Goal: Task Accomplishment & Management: Use online tool/utility

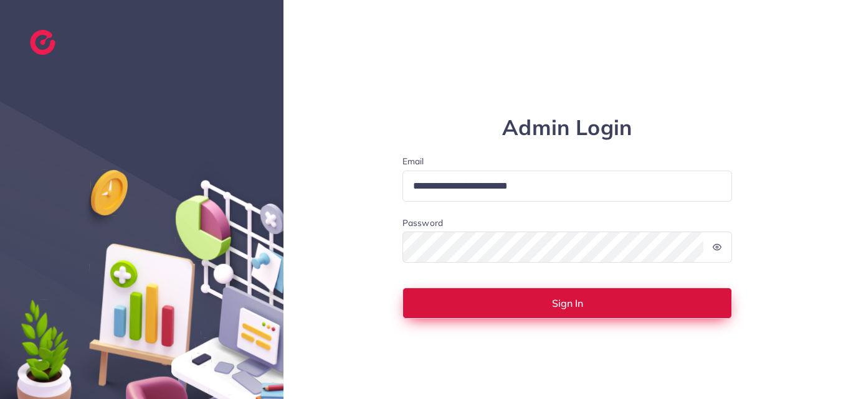
click at [555, 302] on span "Sign In" at bounding box center [567, 303] width 31 height 10
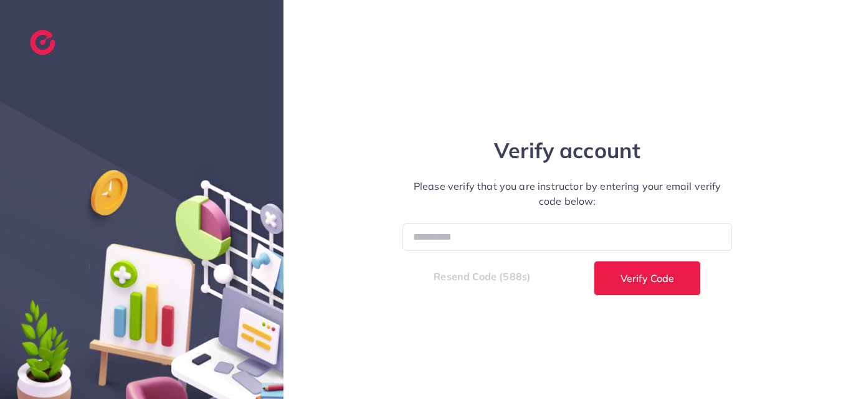
click at [549, 362] on div "Verify account Please verify that you are instructor by entering your email ver…" at bounding box center [566, 199] width 567 height 399
click at [477, 235] on input "number" at bounding box center [567, 237] width 330 height 27
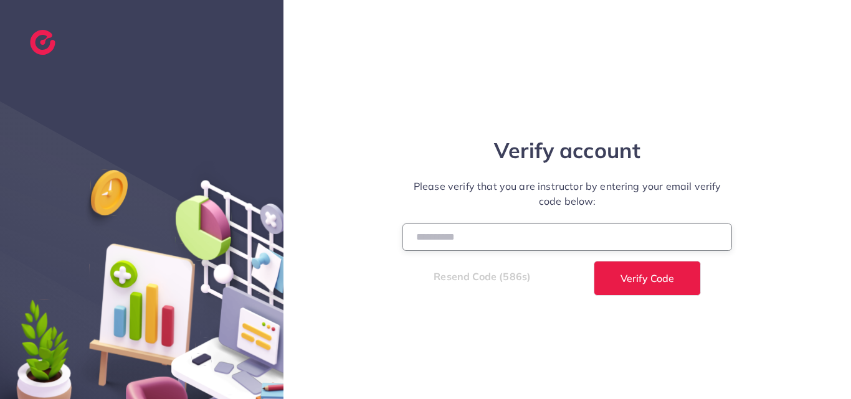
paste input "******"
type input "******"
click at [495, 97] on div "Verify account Please verify that you are instructor by entering your email ver…" at bounding box center [566, 199] width 567 height 399
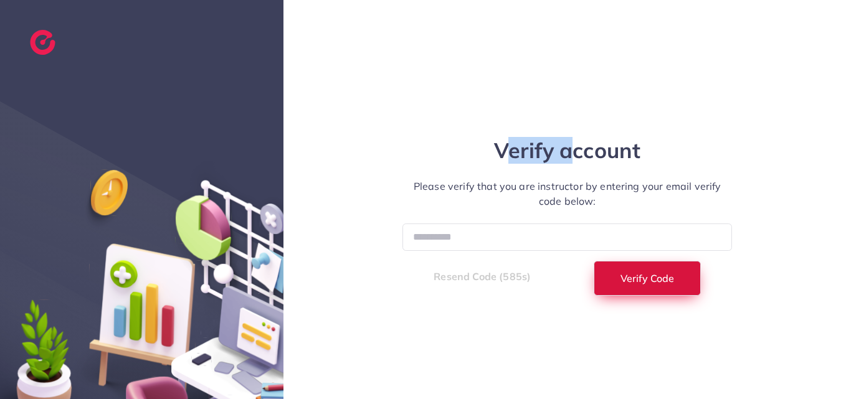
click at [626, 286] on button "Verify Code" at bounding box center [647, 278] width 107 height 35
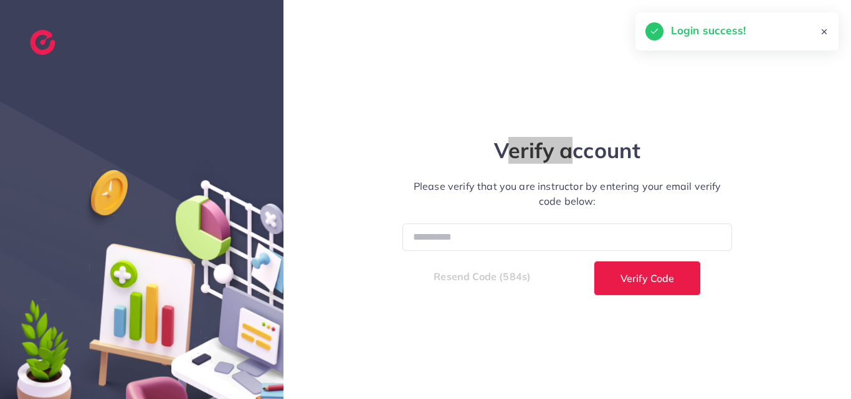
select select "*"
select select "****"
select select "*"
select select "****"
select select "*"
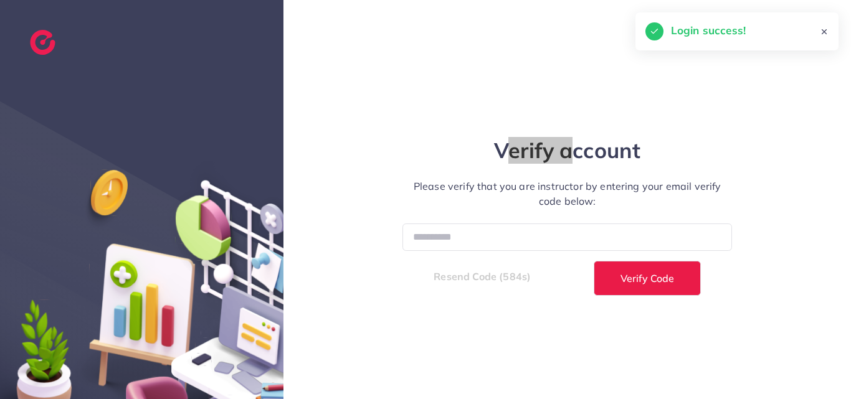
select select "****"
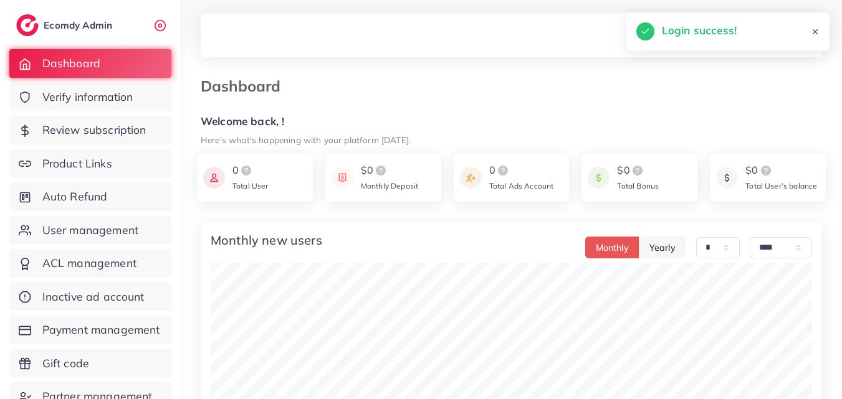
click at [402, 95] on div "Dashboard" at bounding box center [431, 86] width 481 height 18
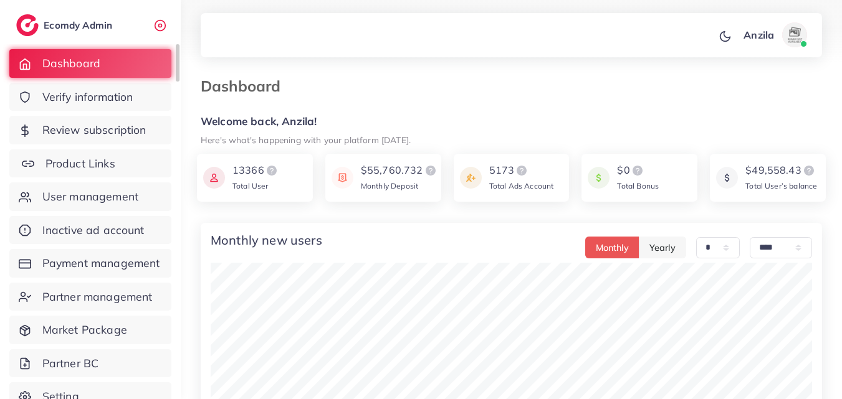
click at [78, 172] on link "Product Links" at bounding box center [90, 164] width 162 height 29
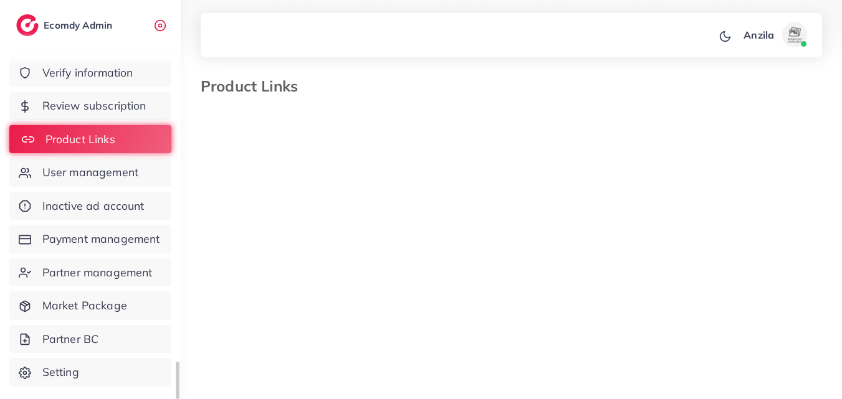
select select "*********"
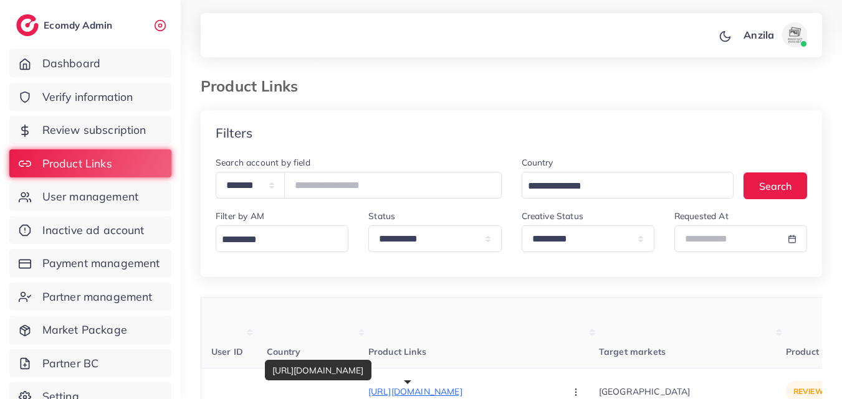
click at [489, 347] on th "Product Links" at bounding box center [483, 333] width 230 height 71
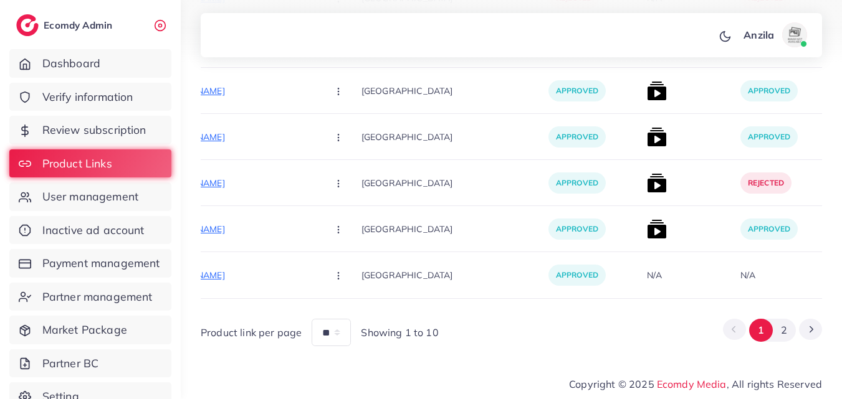
scroll to position [0, 234]
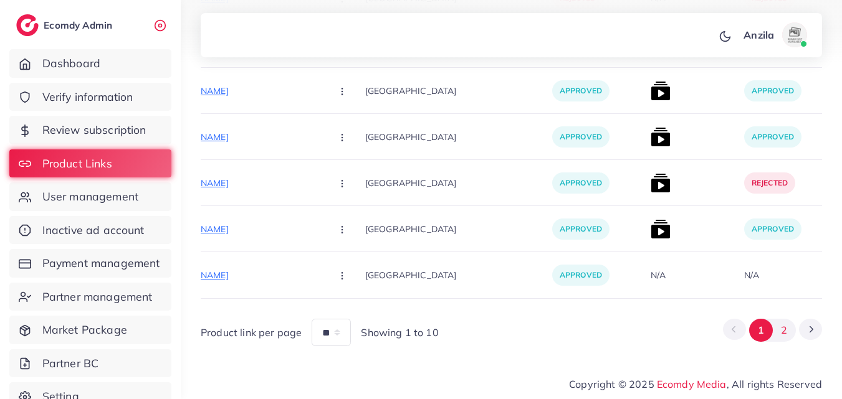
click at [786, 325] on button "2" at bounding box center [783, 330] width 23 height 23
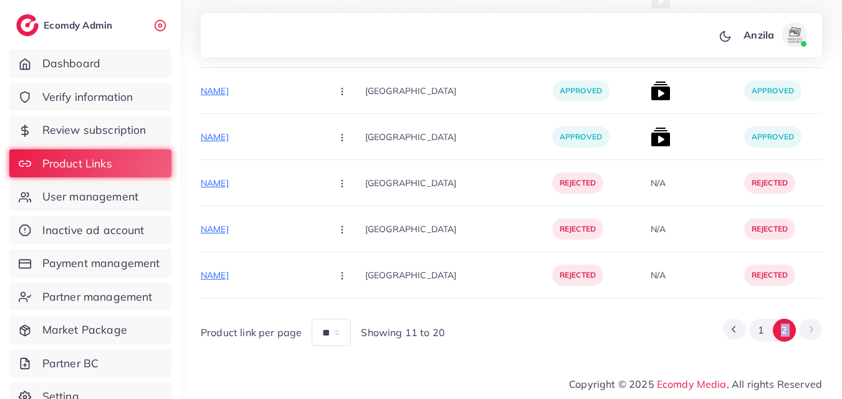
scroll to position [4510, 0]
click at [615, 328] on div "Product link per page ** ** ** Showing 11 to 20 1 2" at bounding box center [511, 327] width 621 height 37
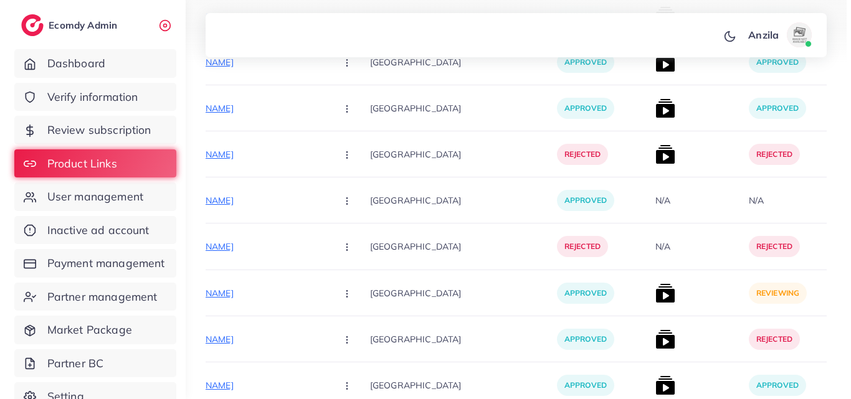
scroll to position [4199, 0]
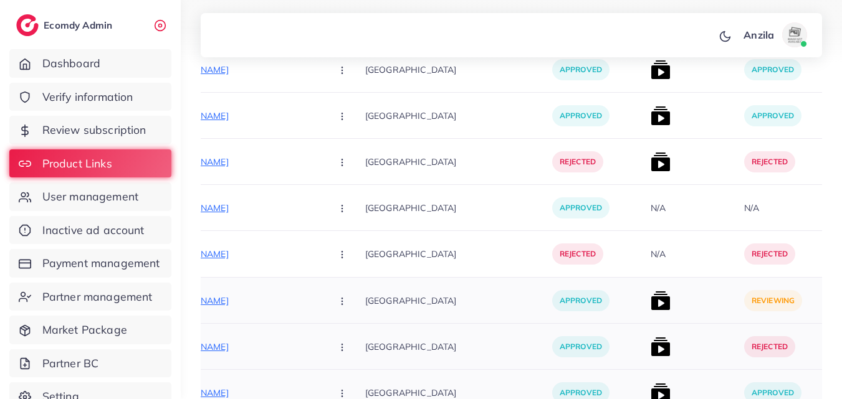
click at [650, 303] on img at bounding box center [660, 301] width 20 height 20
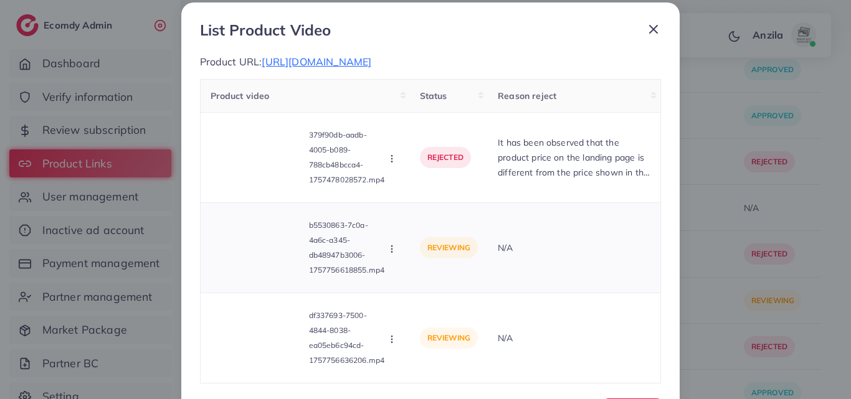
scroll to position [62, 0]
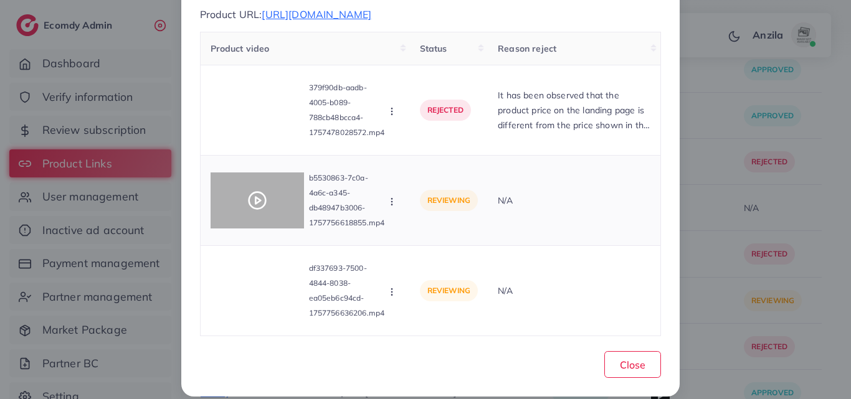
click at [248, 201] on icon at bounding box center [257, 201] width 20 height 20
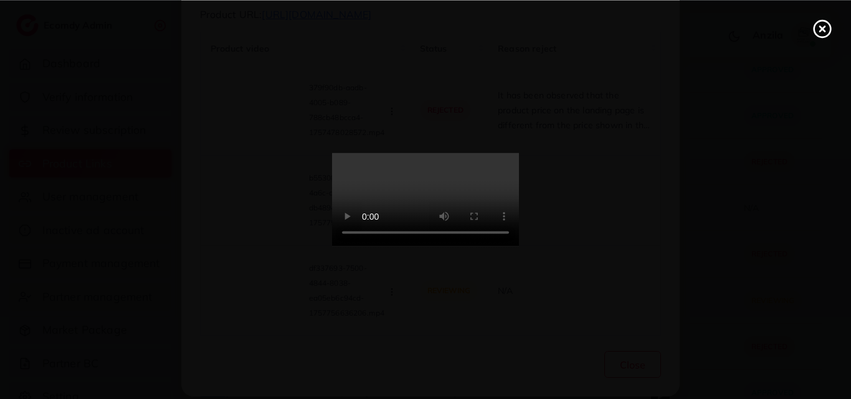
click at [501, 211] on video at bounding box center [425, 199] width 187 height 93
drag, startPoint x: 501, startPoint y: 211, endPoint x: 504, endPoint y: 262, distance: 51.8
click at [501, 211] on video at bounding box center [425, 199] width 187 height 93
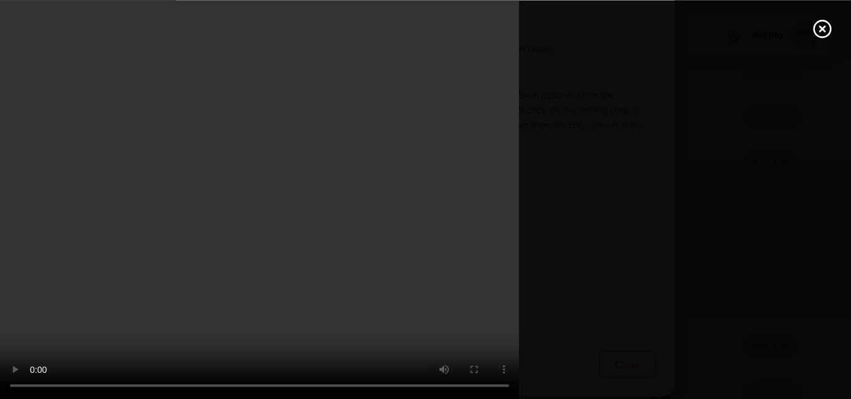
scroll to position [0, 0]
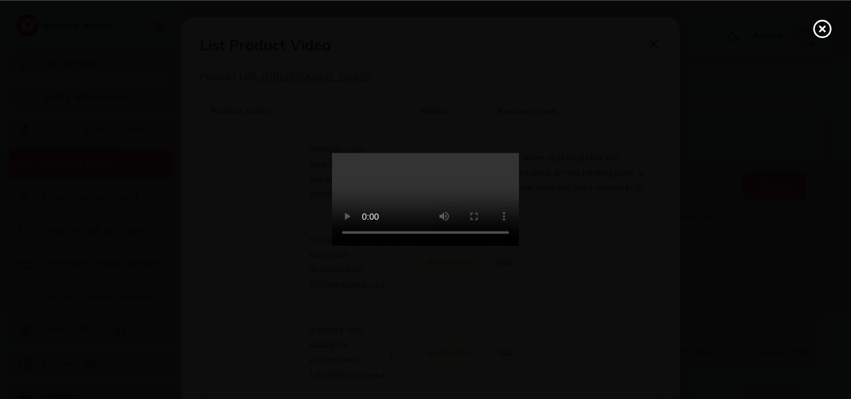
click at [815, 33] on circle at bounding box center [822, 29] width 17 height 17
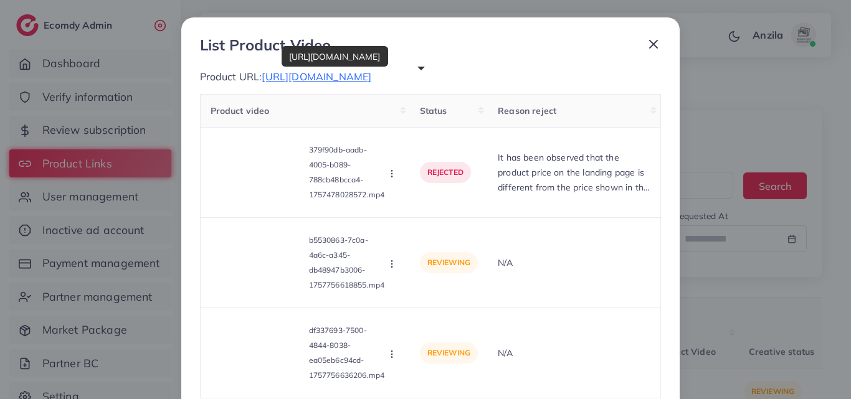
click at [341, 78] on span "[URL][DOMAIN_NAME]" at bounding box center [317, 76] width 110 height 12
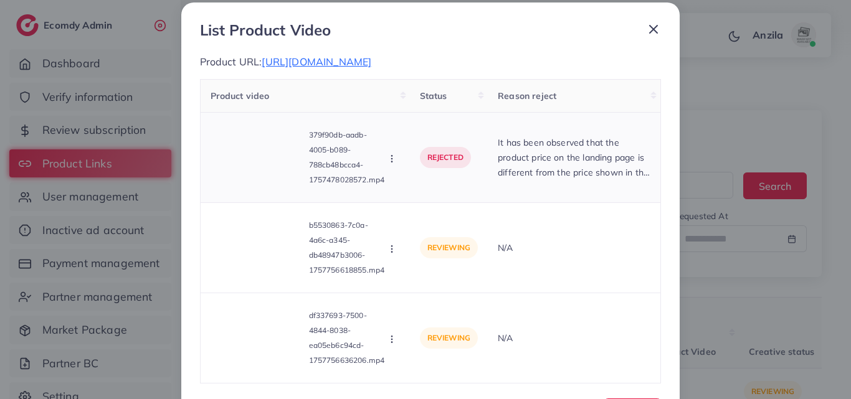
scroll to position [62, 0]
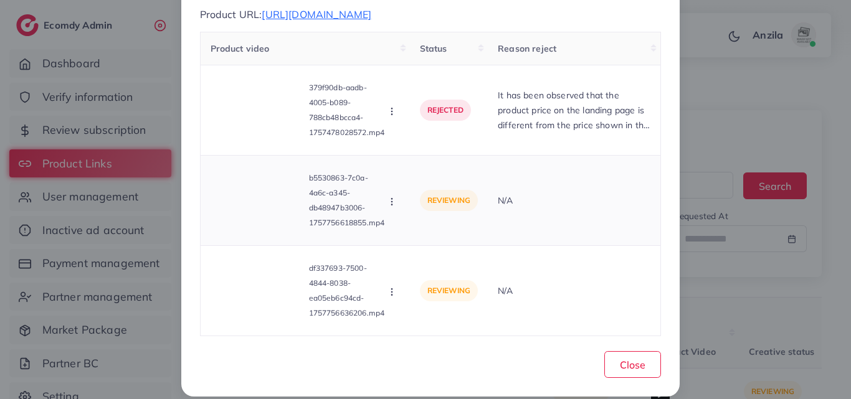
click at [391, 199] on icon "button" at bounding box center [392, 202] width 10 height 10
click at [420, 231] on span "Approve" at bounding box center [433, 231] width 41 height 12
click at [420, 231] on div "Product video Status Reason reject 379f90db-aadb-4005-b089-788cb48bcca4-1757478…" at bounding box center [430, 184] width 461 height 305
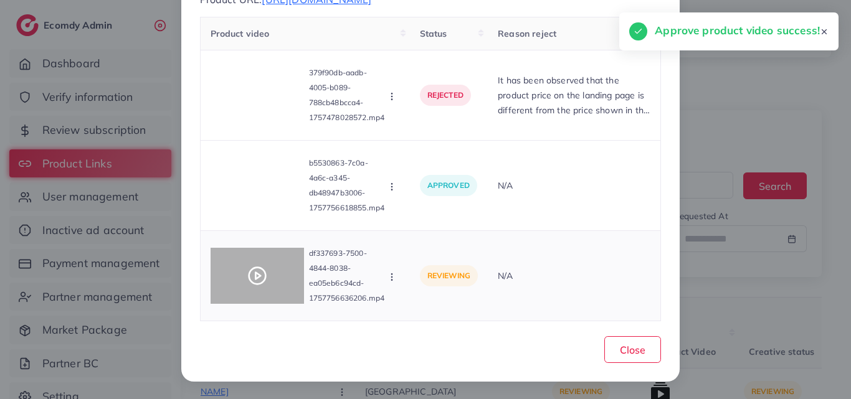
scroll to position [77, 0]
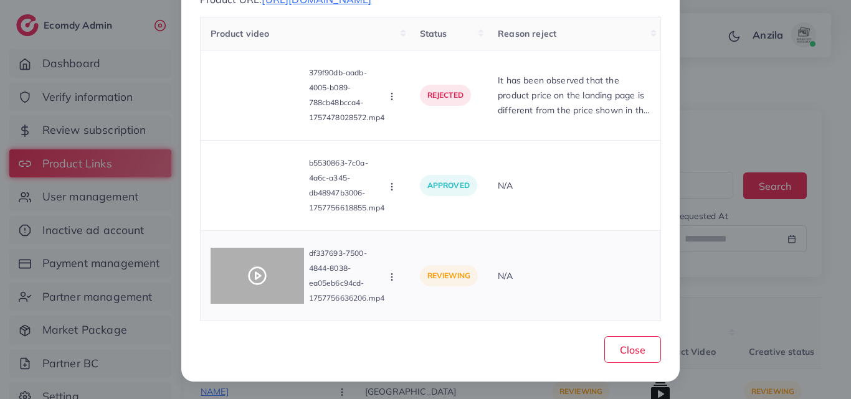
click at [261, 267] on icon at bounding box center [257, 276] width 20 height 20
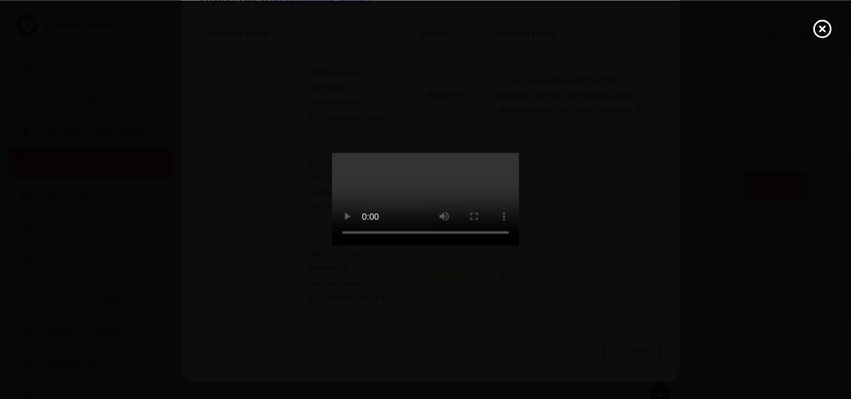
click at [494, 197] on video at bounding box center [425, 199] width 187 height 93
click at [494, 247] on video at bounding box center [425, 199] width 187 height 93
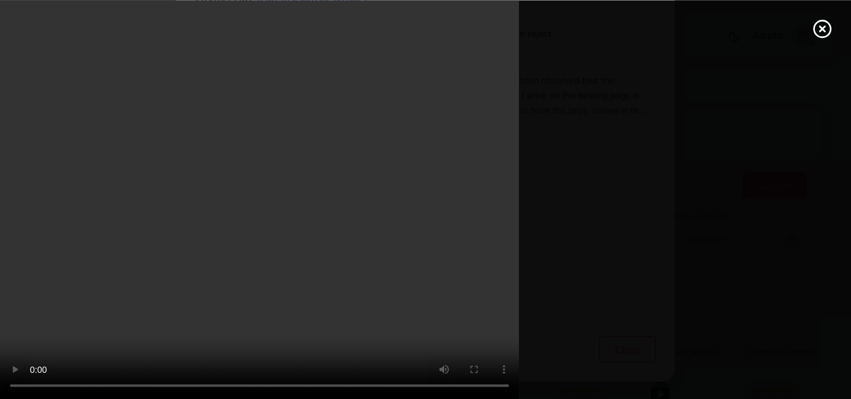
click at [545, 227] on video at bounding box center [425, 199] width 851 height 399
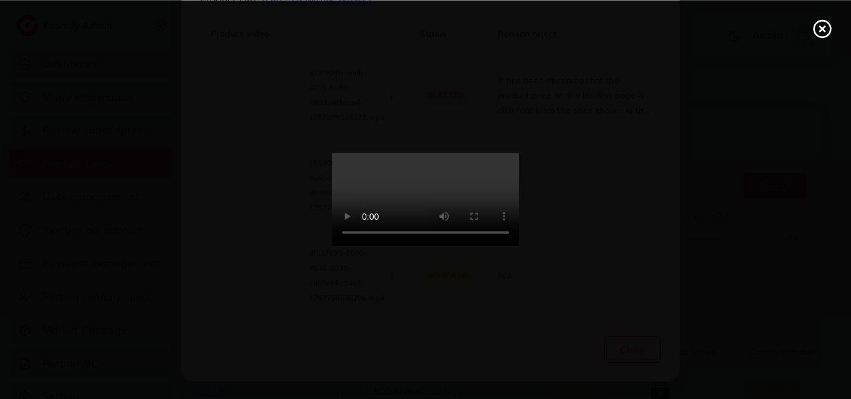
click at [519, 227] on video at bounding box center [425, 199] width 187 height 93
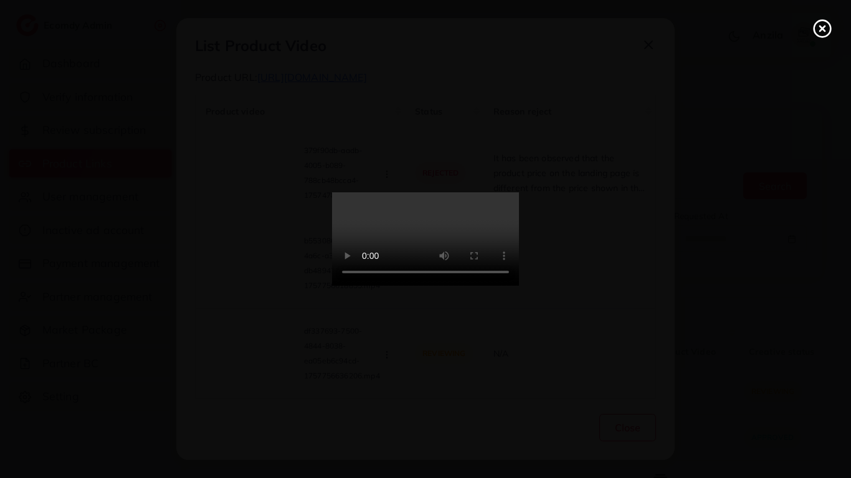
click at [519, 286] on video at bounding box center [425, 238] width 187 height 93
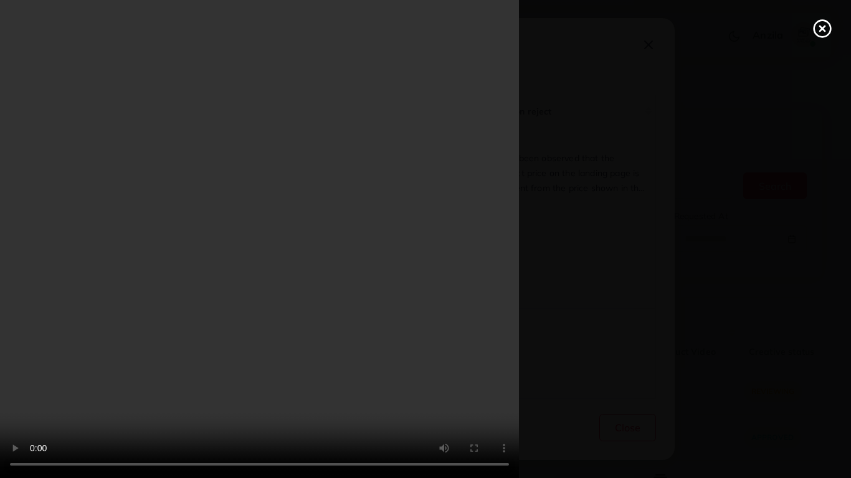
click at [808, 386] on div at bounding box center [425, 239] width 851 height 478
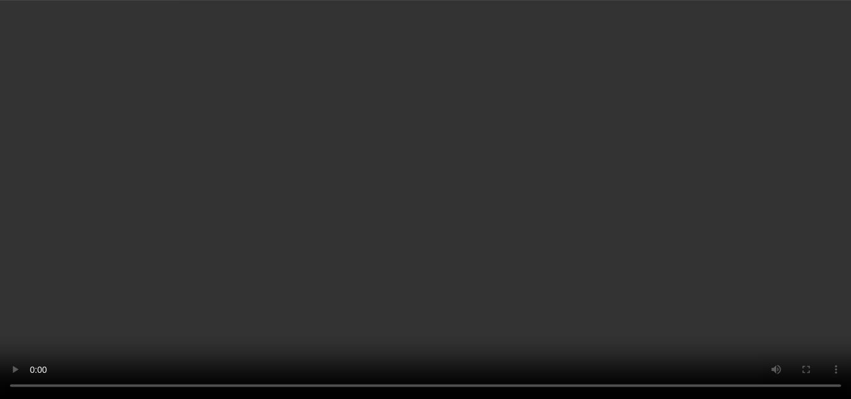
click at [815, 21] on icon at bounding box center [822, 29] width 20 height 20
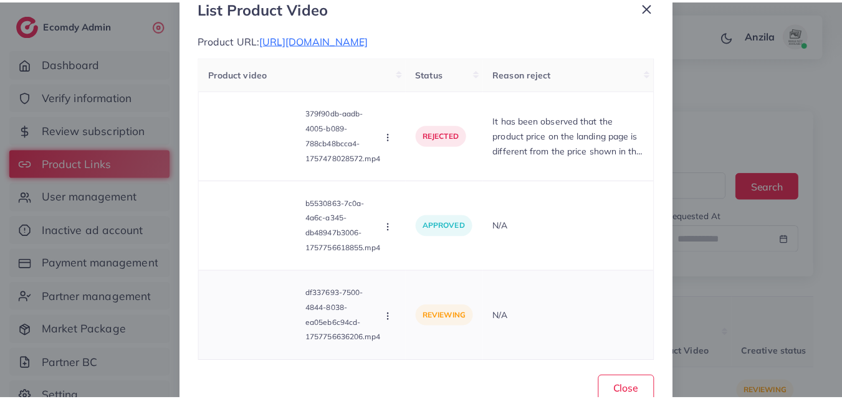
scroll to position [77, 0]
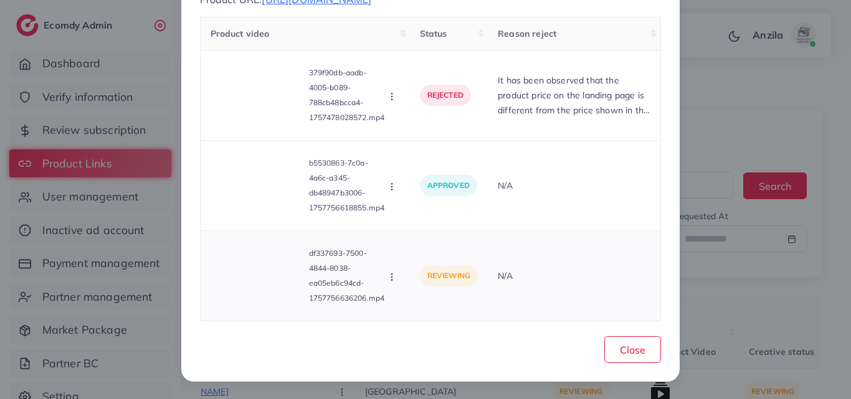
click at [389, 276] on icon "button" at bounding box center [392, 277] width 10 height 10
click at [402, 221] on icon at bounding box center [403, 219] width 9 height 9
click at [402, 221] on div "Product video Status Reason reject 379f90db-aadb-4005-b089-788cb48bcca4-1757478…" at bounding box center [430, 169] width 461 height 305
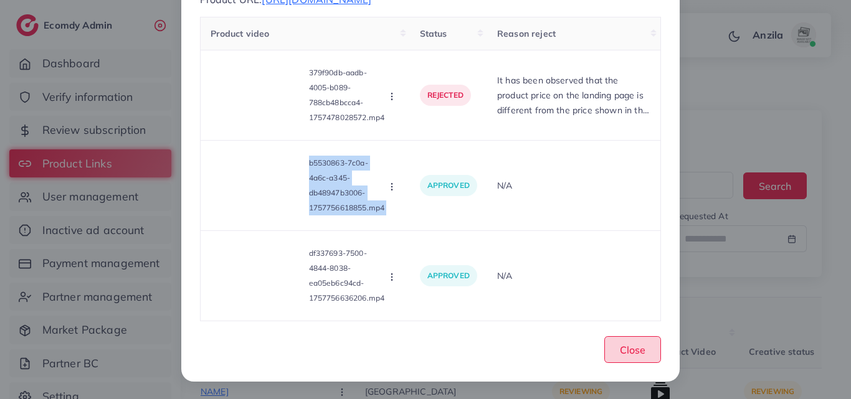
click at [609, 340] on button "Close" at bounding box center [632, 349] width 57 height 27
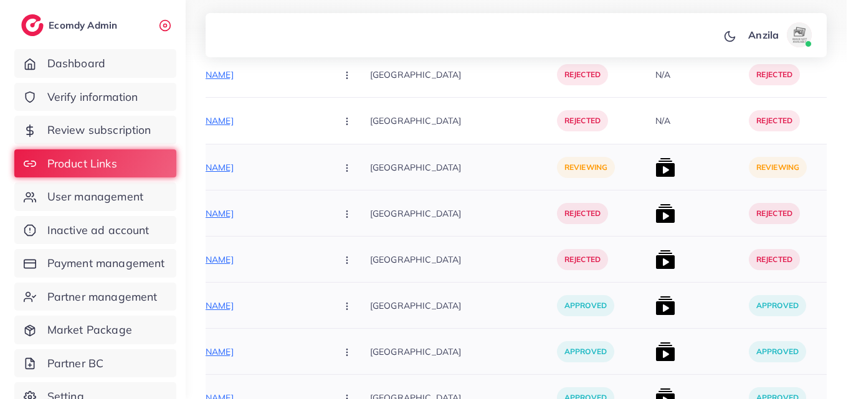
scroll to position [3875, 0]
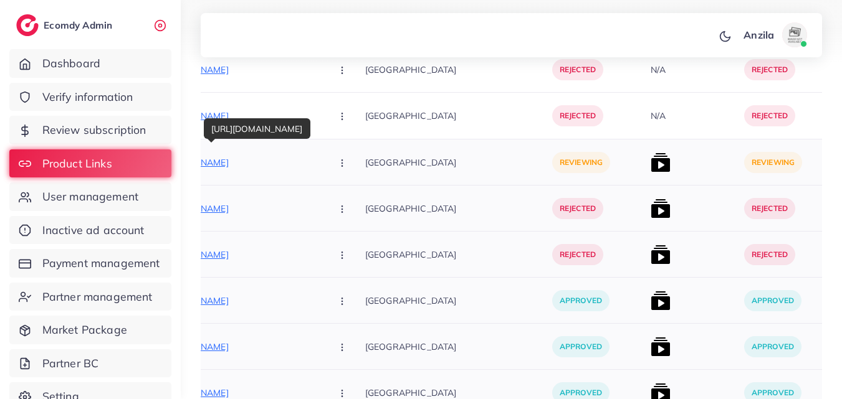
click at [243, 168] on p "[URL][DOMAIN_NAME]" at bounding box center [228, 162] width 187 height 15
click at [321, 166] on button "button" at bounding box center [343, 162] width 44 height 28
click at [321, 154] on button "button" at bounding box center [343, 162] width 44 height 28
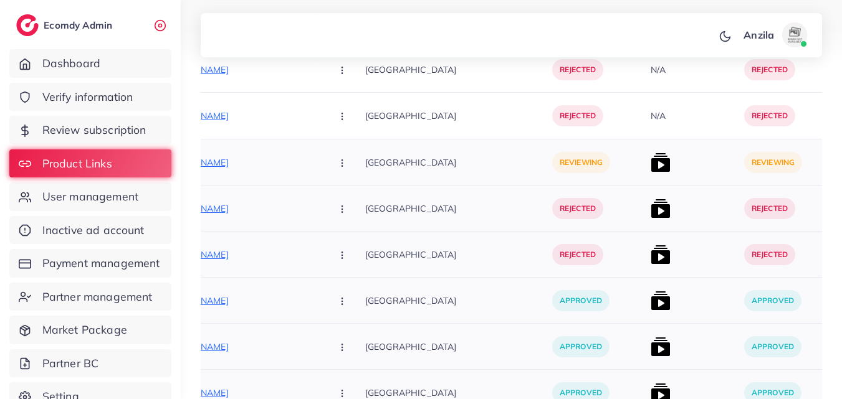
click at [321, 154] on button "button" at bounding box center [343, 162] width 44 height 28
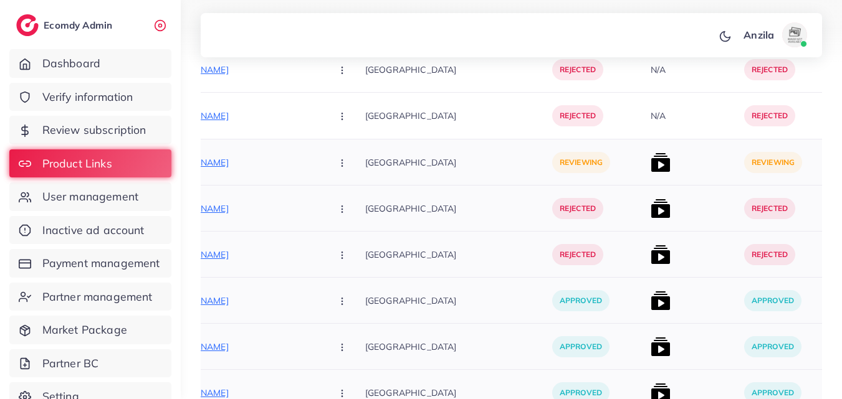
click at [321, 154] on button "button" at bounding box center [343, 162] width 44 height 28
click at [348, 197] on span "Approve" at bounding box center [368, 200] width 41 height 12
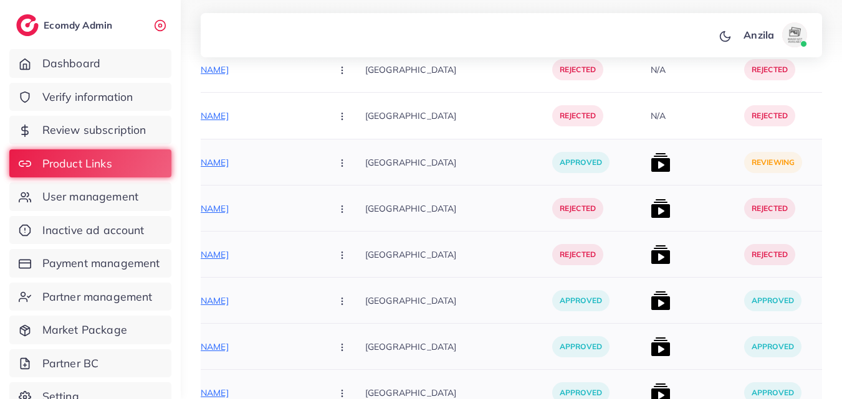
click at [482, 183] on div "[GEOGRAPHIC_DATA]" at bounding box center [458, 163] width 187 height 46
click at [650, 159] on img at bounding box center [660, 163] width 20 height 20
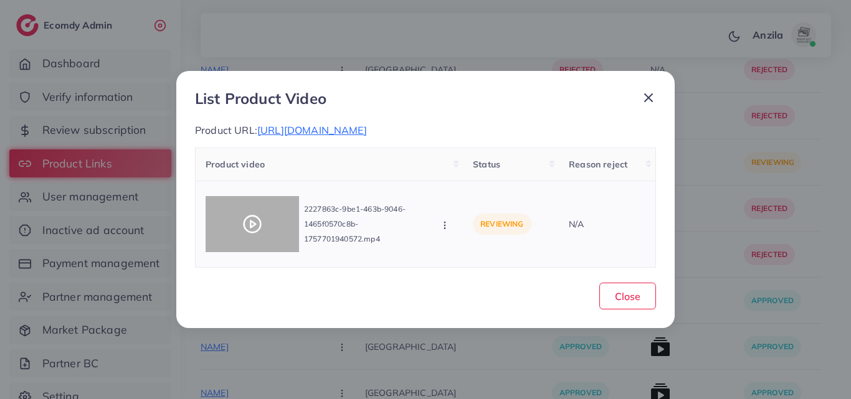
click at [255, 228] on polygon at bounding box center [252, 224] width 5 height 7
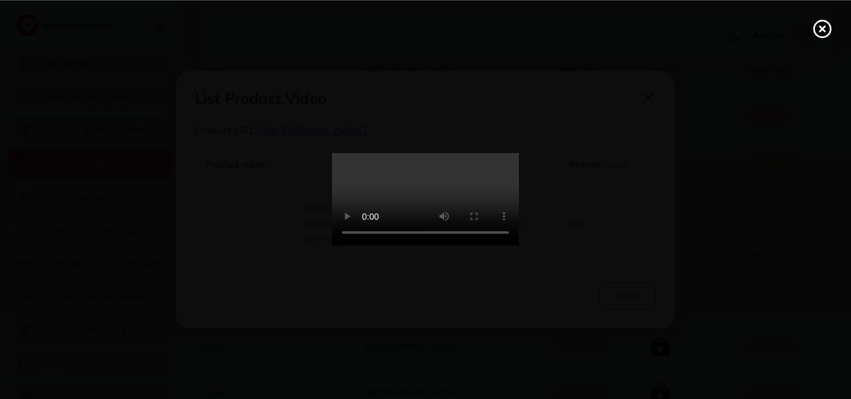
click at [435, 202] on video at bounding box center [425, 199] width 187 height 93
click at [436, 202] on video at bounding box center [425, 199] width 187 height 93
click at [437, 202] on video at bounding box center [425, 199] width 187 height 93
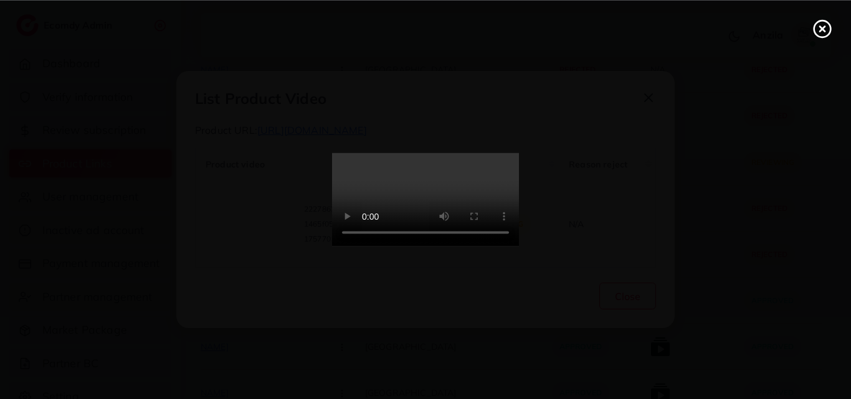
click at [437, 247] on video at bounding box center [425, 199] width 187 height 93
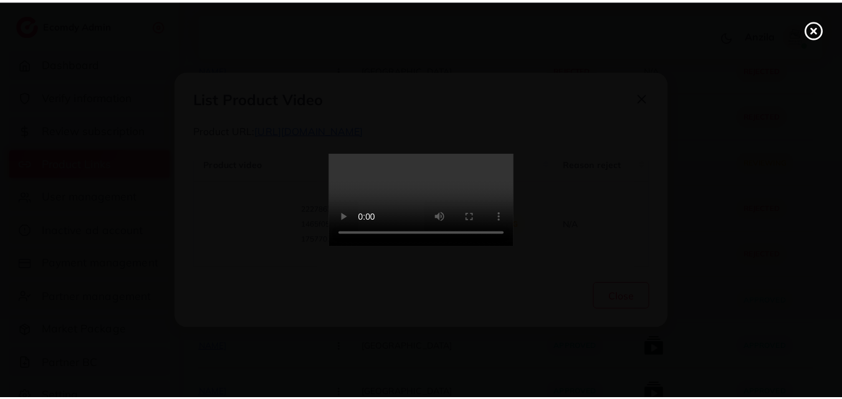
scroll to position [0, 0]
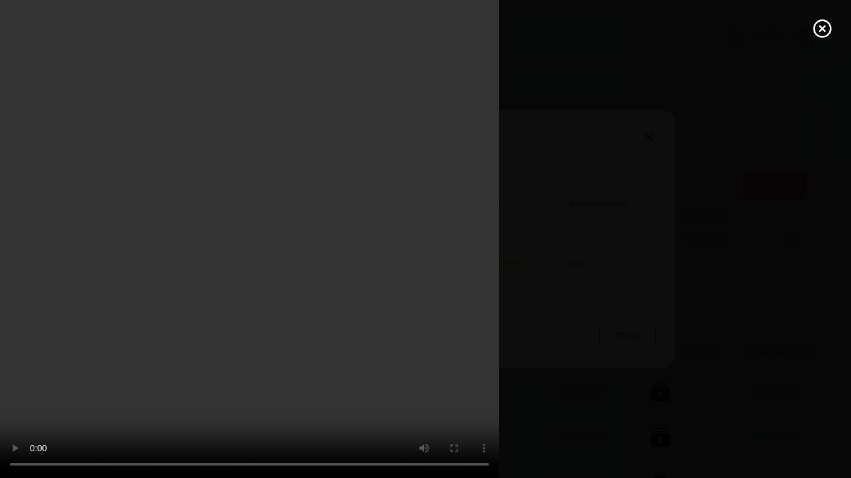
click at [801, 396] on video at bounding box center [425, 239] width 851 height 478
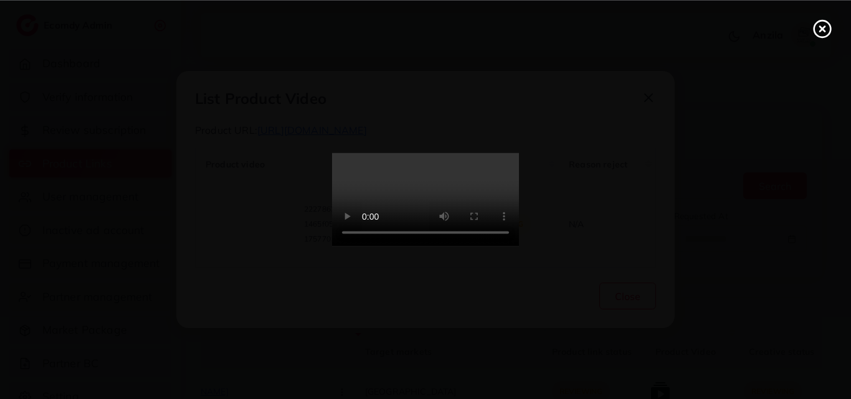
drag, startPoint x: 817, startPoint y: 31, endPoint x: 647, endPoint y: 31, distance: 169.4
click at [817, 31] on icon at bounding box center [822, 29] width 20 height 20
click at [817, 31] on div "List Product Video Product URL: [URL][DOMAIN_NAME] Product video Status Reason …" at bounding box center [425, 199] width 851 height 399
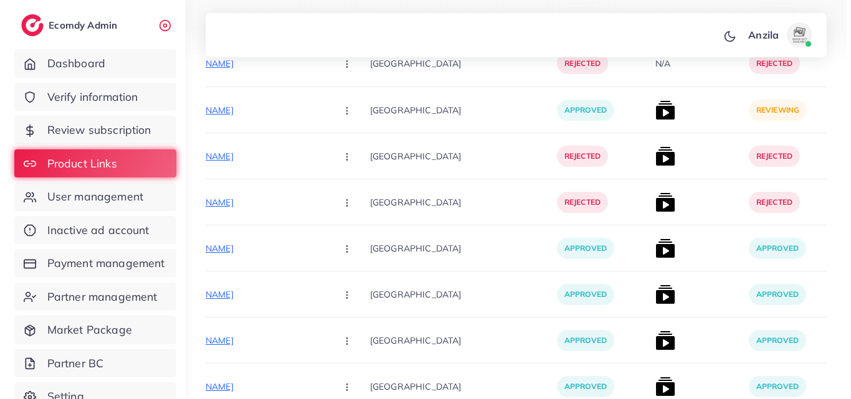
scroll to position [3935, 0]
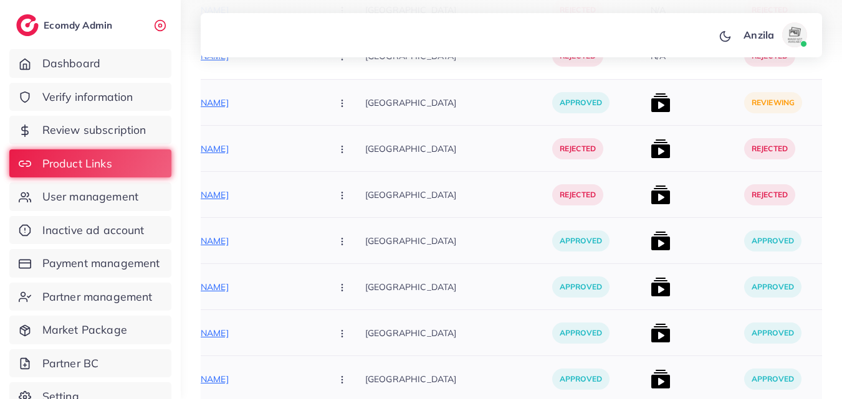
click at [650, 102] on img at bounding box center [660, 103] width 20 height 20
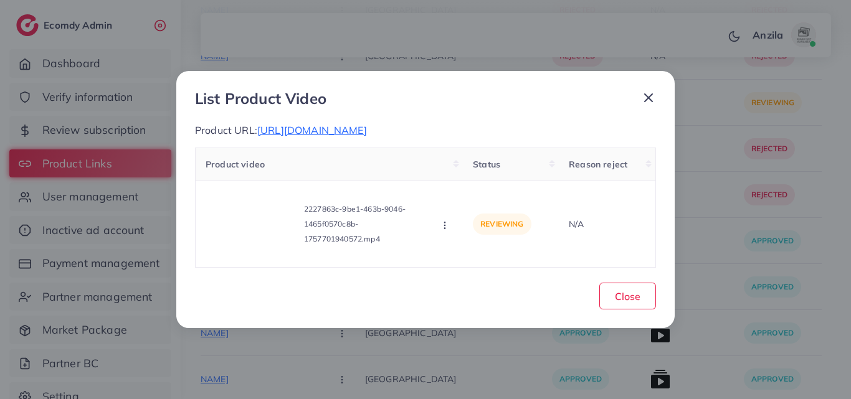
click at [434, 146] on div "List Product Video Product URL: [URL][DOMAIN_NAME] Product video Status Reason …" at bounding box center [425, 199] width 498 height 257
click at [341, 136] on span "[URL][DOMAIN_NAME]" at bounding box center [312, 130] width 110 height 12
click at [450, 230] on icon "button" at bounding box center [445, 226] width 10 height 10
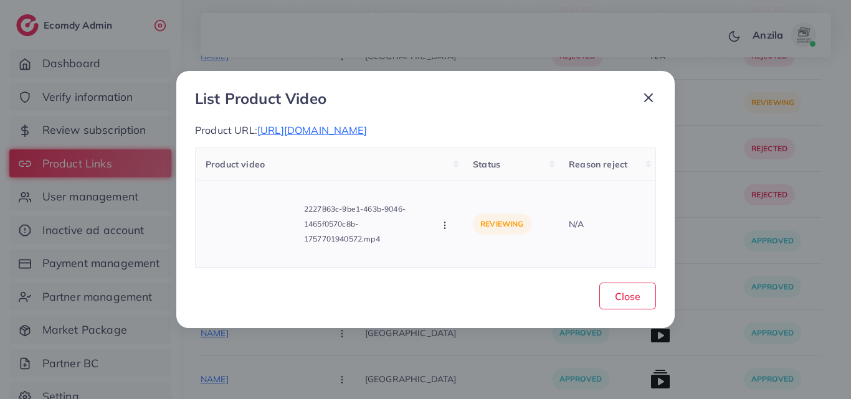
click at [450, 230] on icon "button" at bounding box center [445, 226] width 10 height 10
click at [453, 175] on icon at bounding box center [457, 170] width 9 height 9
click at [452, 180] on div "Product video Status Reason reject 2227863c-9be1-463b-9046-1465f0570c8b-1757701…" at bounding box center [425, 208] width 461 height 120
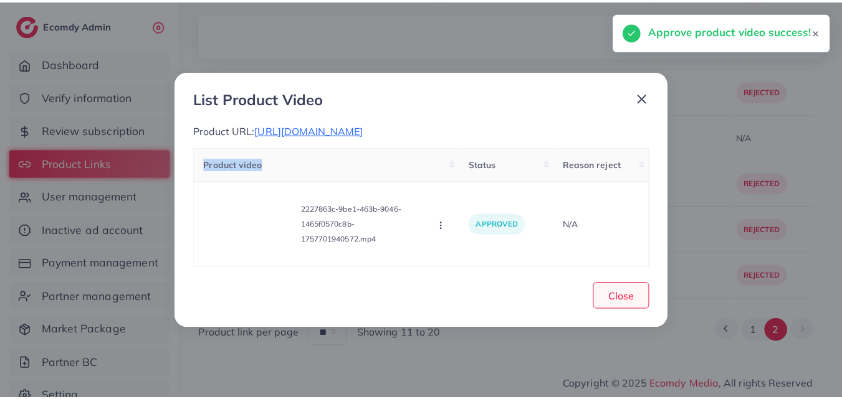
scroll to position [3725, 0]
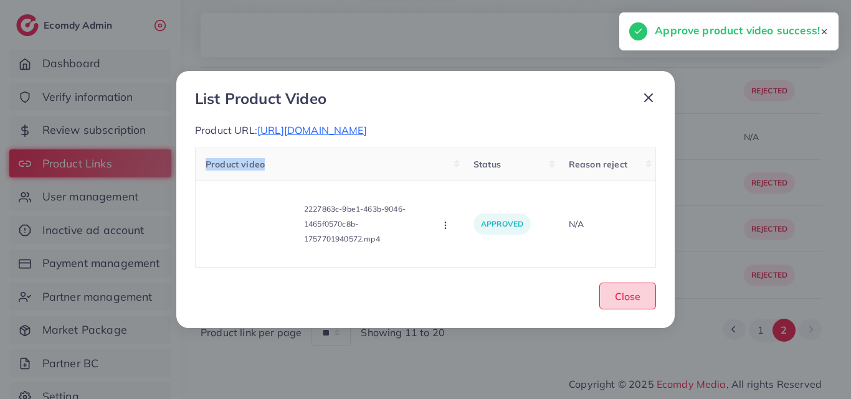
click at [624, 303] on span "Close" at bounding box center [628, 296] width 26 height 12
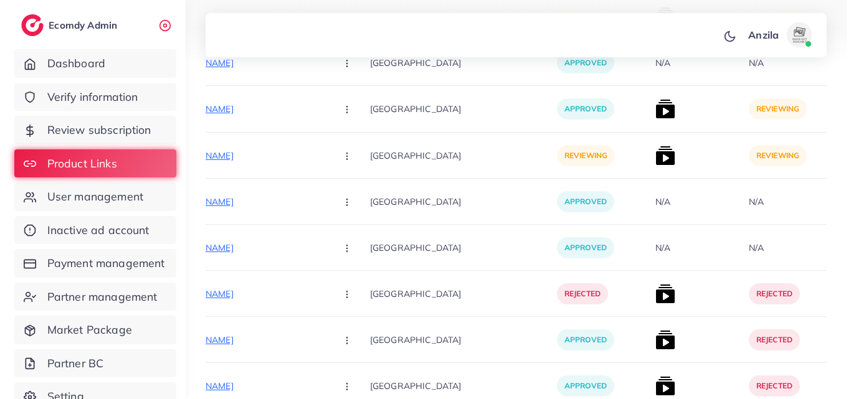
scroll to position [2666, 0]
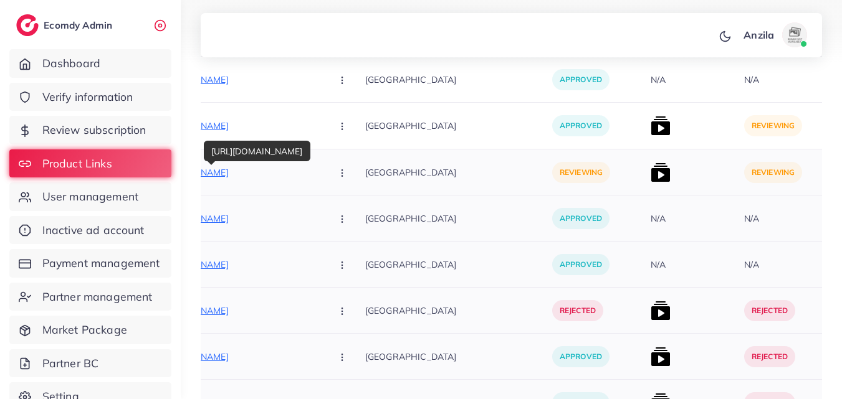
click at [273, 176] on p "[URL][DOMAIN_NAME]" at bounding box center [228, 172] width 187 height 15
click at [650, 125] on img at bounding box center [660, 126] width 20 height 20
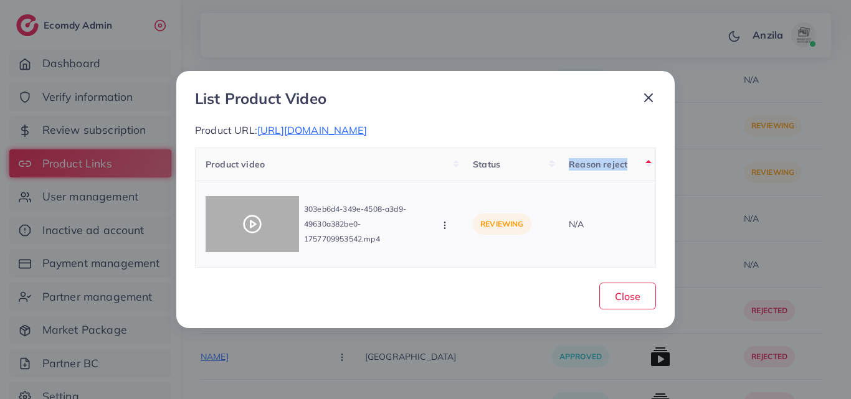
click at [246, 231] on icon at bounding box center [252, 224] width 20 height 20
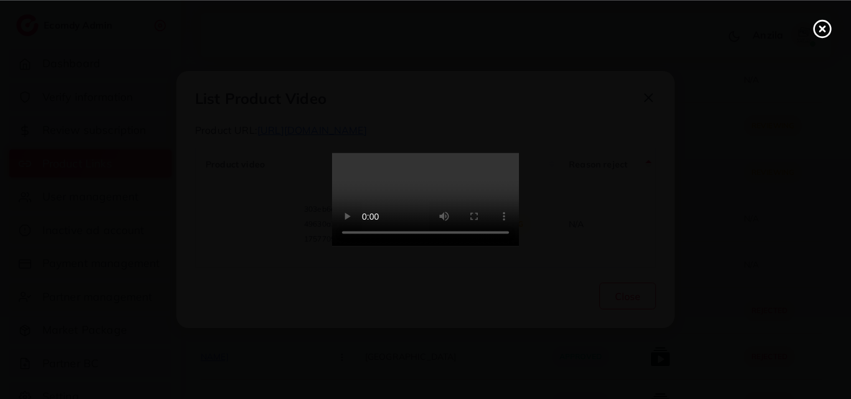
click at [444, 203] on video at bounding box center [425, 199] width 187 height 93
click at [444, 247] on video at bounding box center [425, 199] width 187 height 93
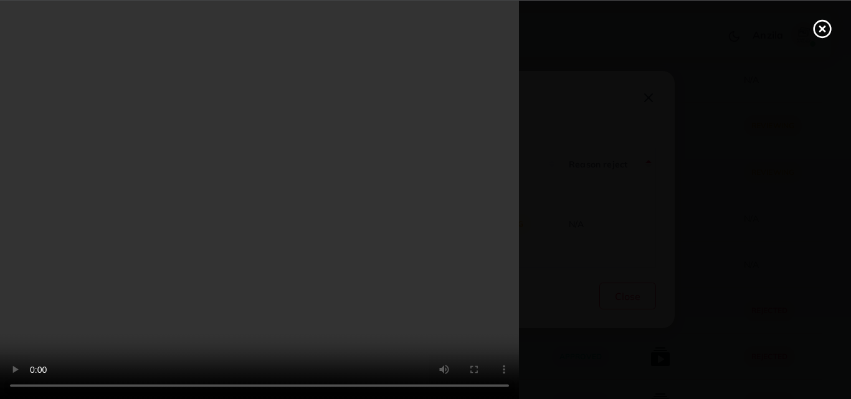
click at [445, 201] on video at bounding box center [425, 199] width 851 height 399
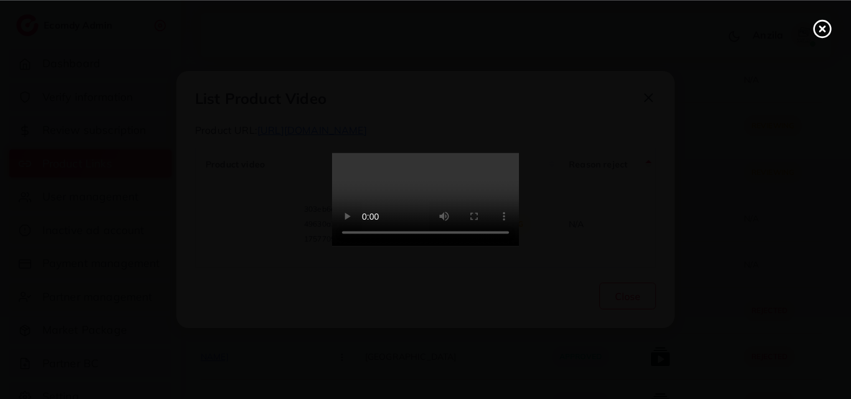
click at [445, 247] on video at bounding box center [425, 199] width 187 height 93
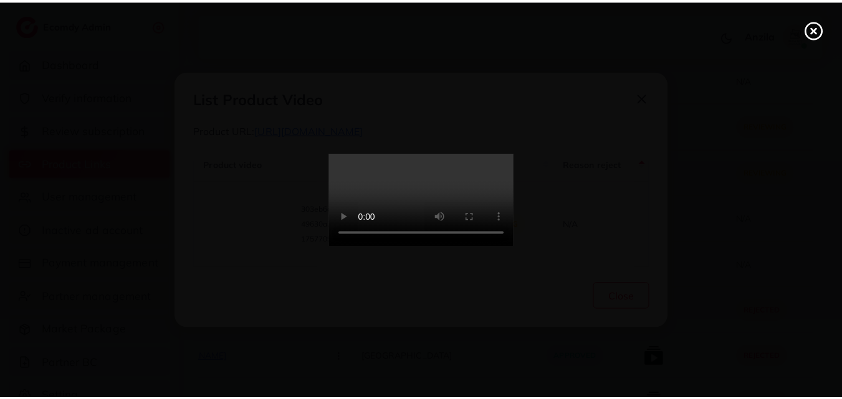
scroll to position [0, 0]
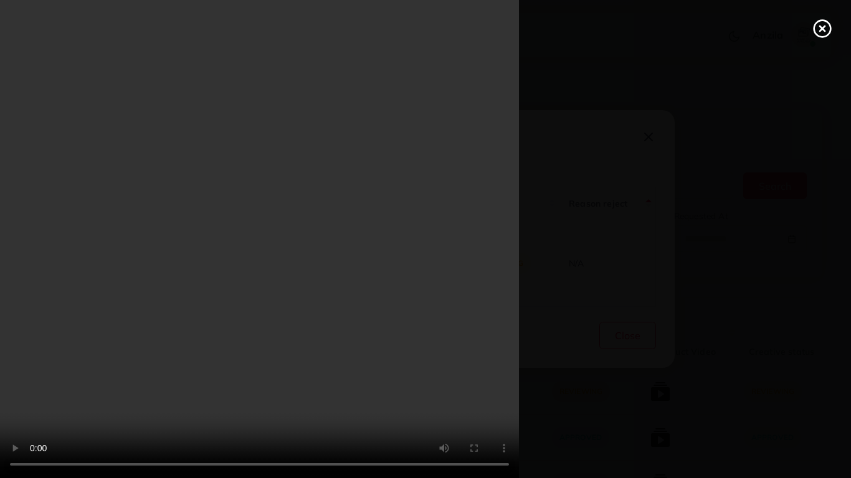
click at [809, 391] on video at bounding box center [425, 239] width 851 height 478
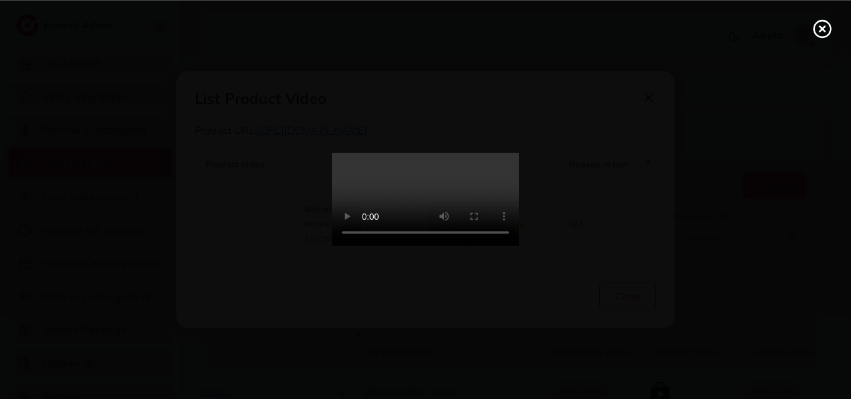
click at [824, 35] on icon at bounding box center [822, 29] width 20 height 20
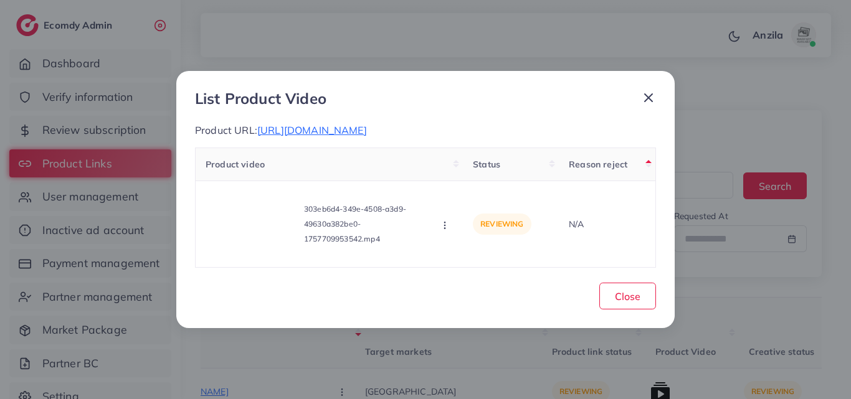
click at [824, 35] on div "List Product Video Product URL: [URL][DOMAIN_NAME] Product video Status Reason …" at bounding box center [425, 199] width 851 height 399
drag, startPoint x: 824, startPoint y: 35, endPoint x: 757, endPoint y: 43, distance: 66.5
click at [824, 35] on div "List Product Video Product URL: [URL][DOMAIN_NAME] Product video Status Reason …" at bounding box center [425, 199] width 851 height 399
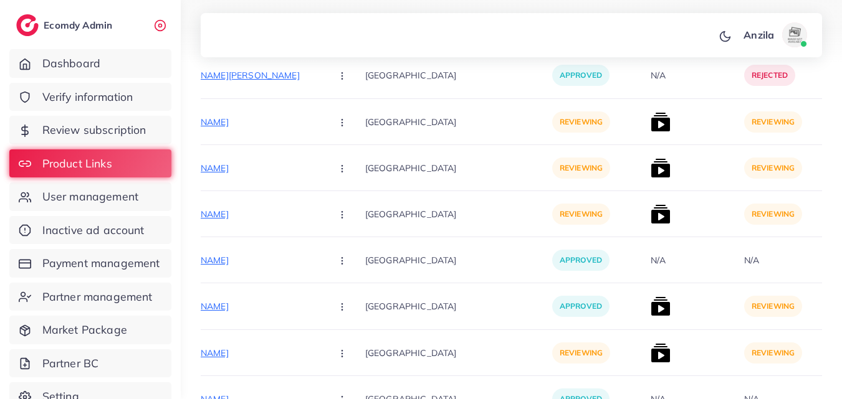
scroll to position [2438, 0]
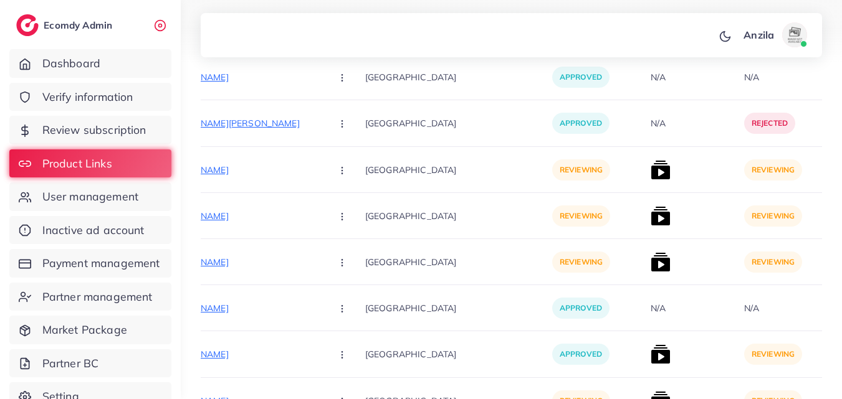
drag, startPoint x: 850, startPoint y: 55, endPoint x: 838, endPoint y: 267, distance: 211.5
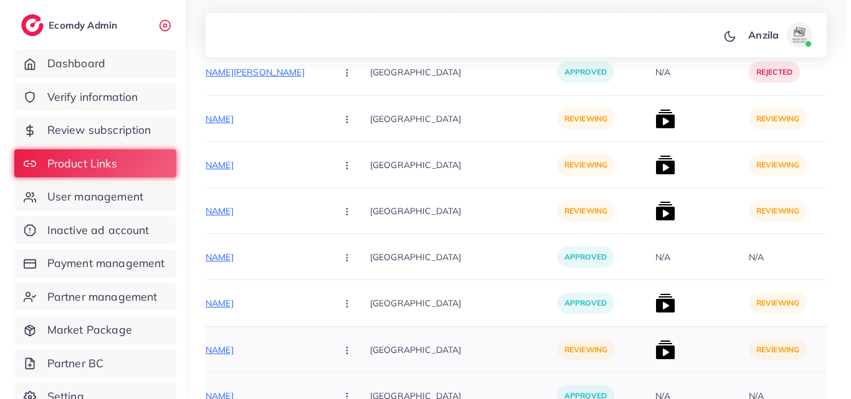
scroll to position [2562, 0]
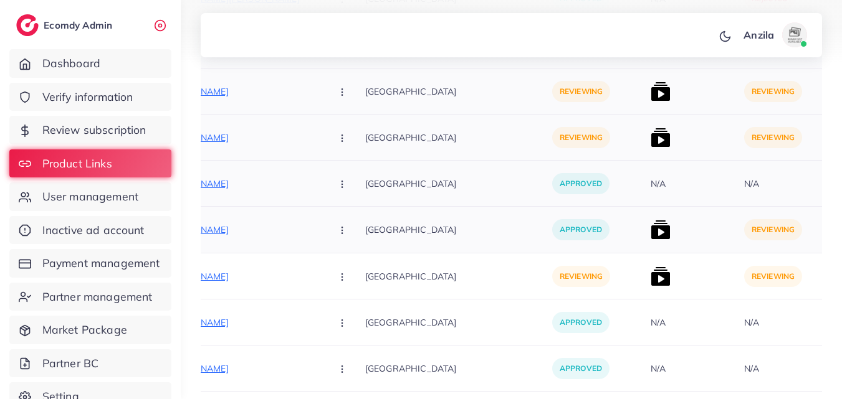
click at [650, 228] on img at bounding box center [660, 230] width 20 height 20
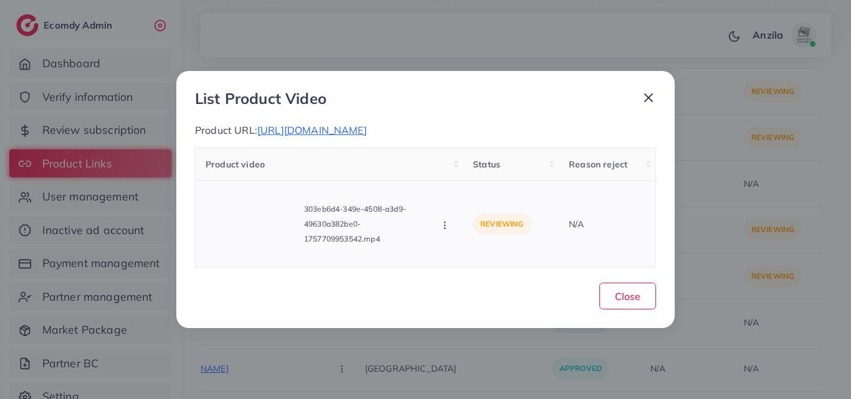
click at [441, 230] on icon "button" at bounding box center [445, 226] width 10 height 10
click at [468, 211] on link "Reject" at bounding box center [489, 197] width 98 height 27
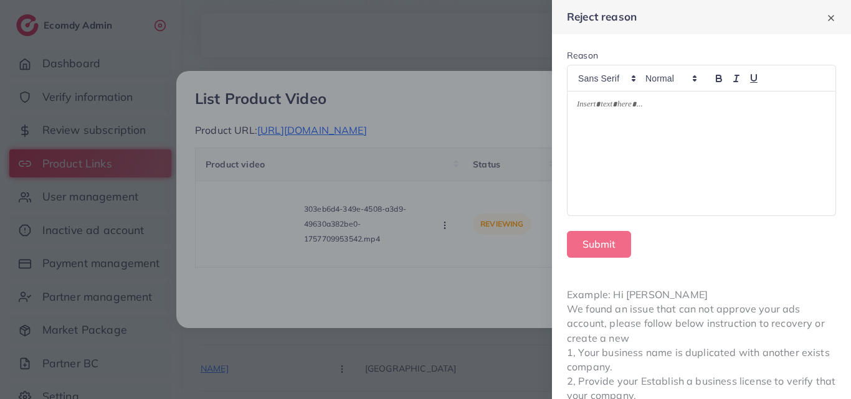
click at [652, 144] on div at bounding box center [701, 154] width 268 height 124
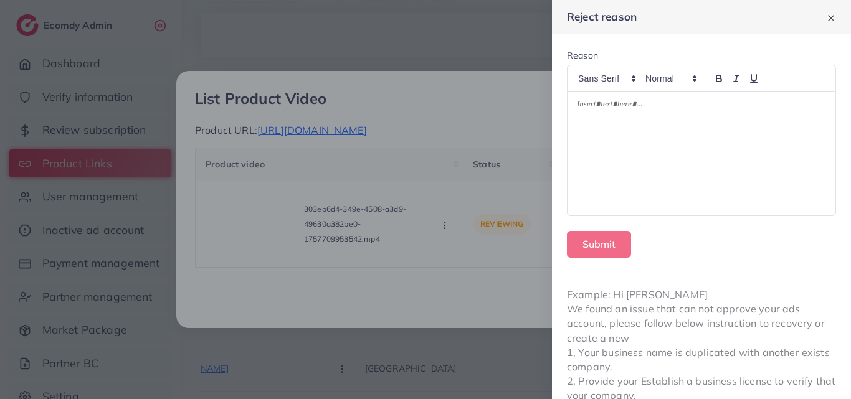
drag, startPoint x: 647, startPoint y: 140, endPoint x: 615, endPoint y: 128, distance: 33.1
click at [615, 128] on div at bounding box center [701, 154] width 268 height 124
drag, startPoint x: 615, startPoint y: 128, endPoint x: 643, endPoint y: 175, distance: 54.5
click at [643, 250] on div "Submit" at bounding box center [701, 244] width 269 height 27
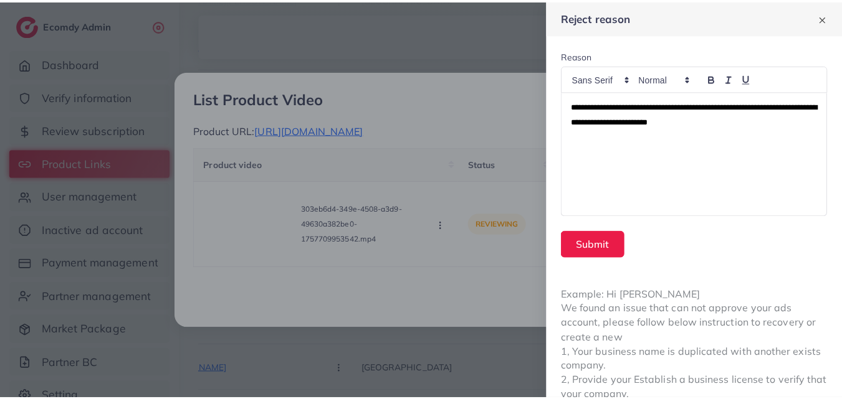
scroll to position [0, 0]
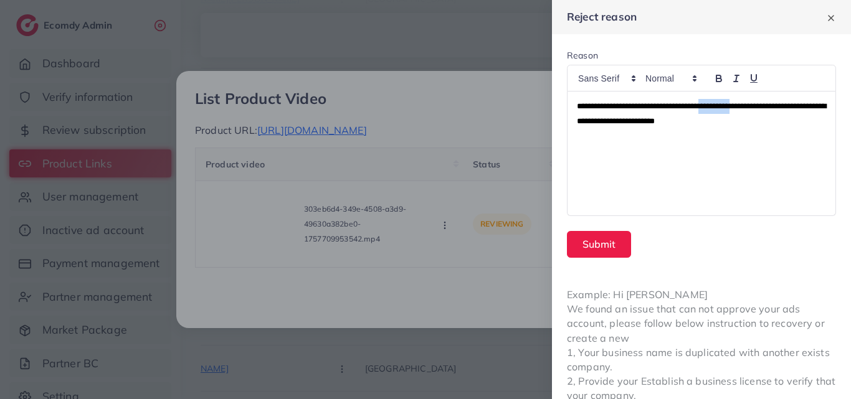
drag, startPoint x: 732, startPoint y: 107, endPoint x: 771, endPoint y: 103, distance: 38.9
click at [771, 103] on span "**********" at bounding box center [701, 113] width 249 height 23
click at [588, 239] on button "Submit" at bounding box center [599, 244] width 64 height 27
drag, startPoint x: 588, startPoint y: 239, endPoint x: 573, endPoint y: 239, distance: 15.0
click at [588, 239] on button "Submit" at bounding box center [599, 244] width 64 height 27
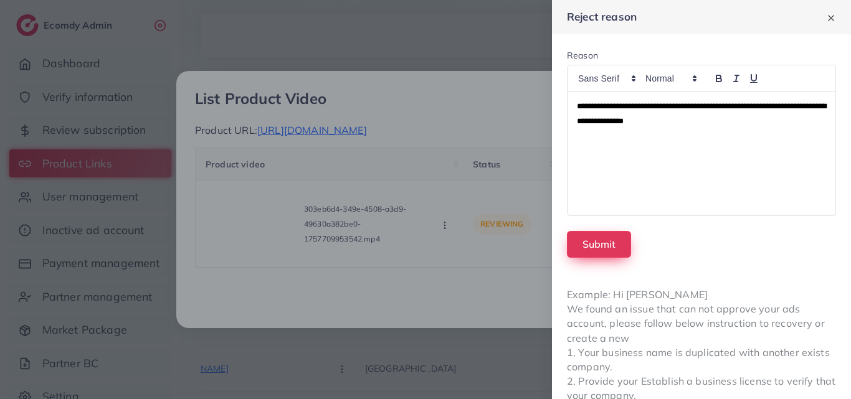
click at [588, 239] on button "Submit" at bounding box center [599, 244] width 64 height 27
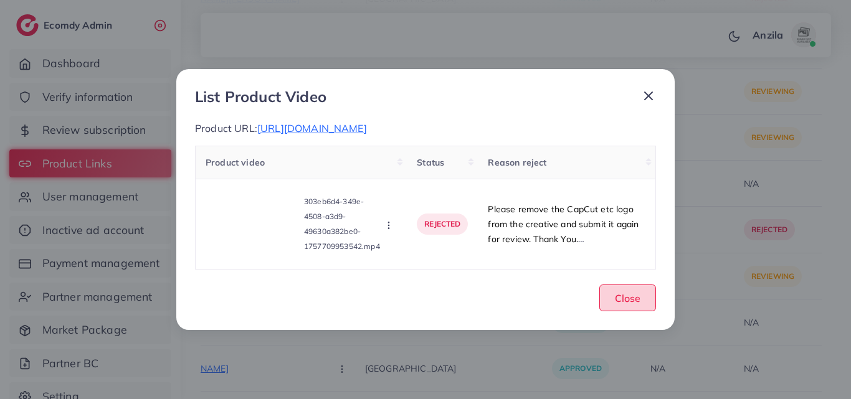
click at [625, 301] on span "Close" at bounding box center [628, 298] width 26 height 12
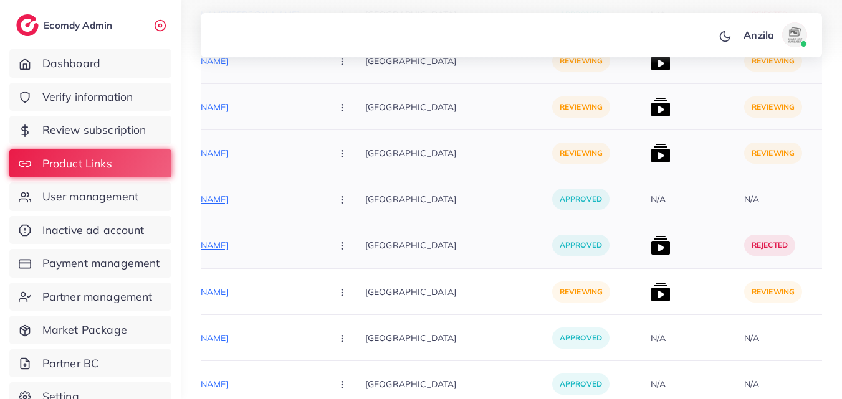
scroll to position [2500, 0]
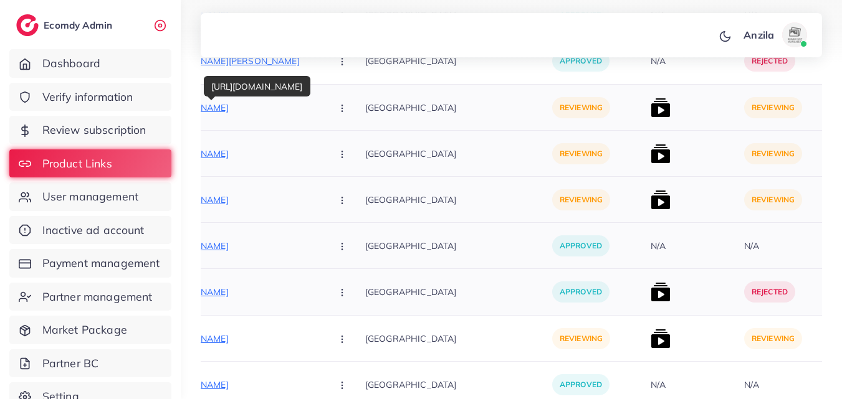
click at [230, 101] on p "[URL][DOMAIN_NAME]" at bounding box center [228, 107] width 187 height 15
click at [138, 193] on span "User management" at bounding box center [93, 197] width 96 height 16
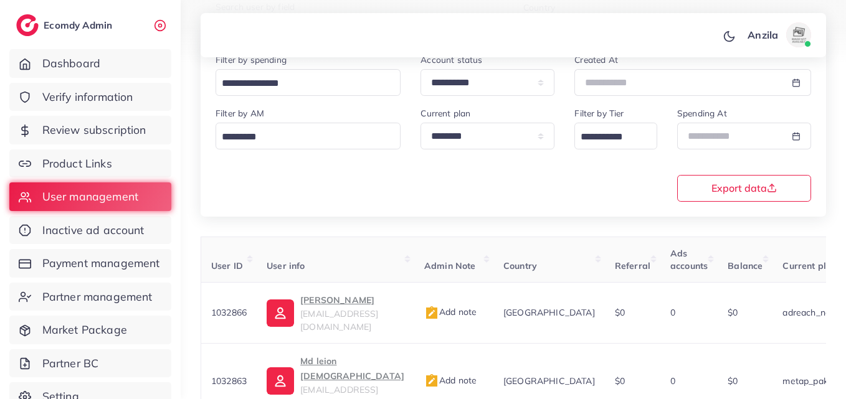
scroll to position [200, 0]
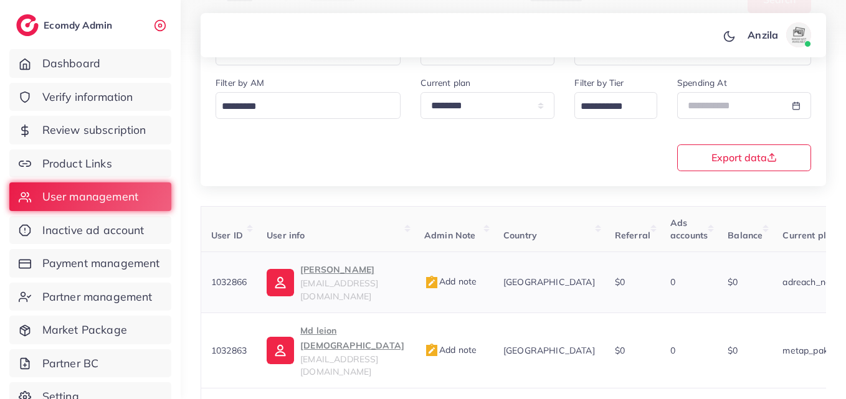
click at [439, 279] on img at bounding box center [431, 282] width 15 height 15
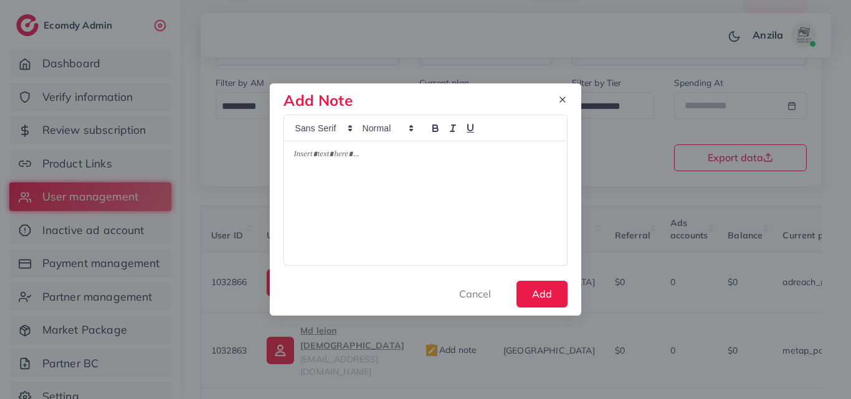
click at [610, 176] on div "Add Note Cancel Add" at bounding box center [425, 199] width 851 height 399
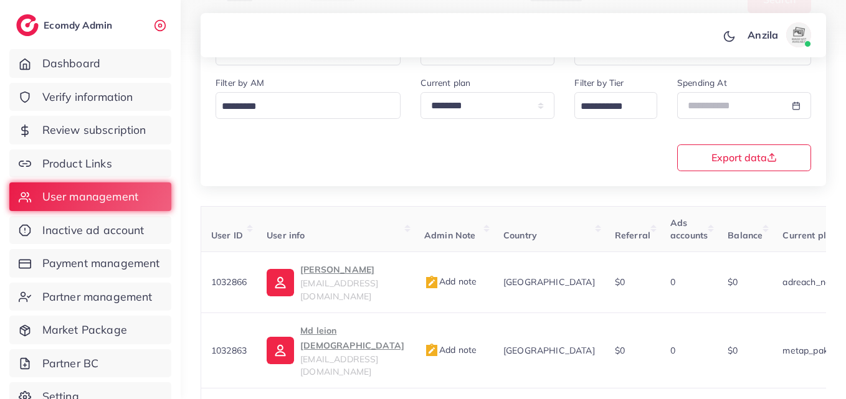
drag, startPoint x: 6, startPoint y: 110, endPoint x: 827, endPoint y: 391, distance: 867.5
click at [838, 397] on div "**********" at bounding box center [513, 373] width 665 height 1147
click at [132, 152] on link "Product Links" at bounding box center [90, 164] width 162 height 29
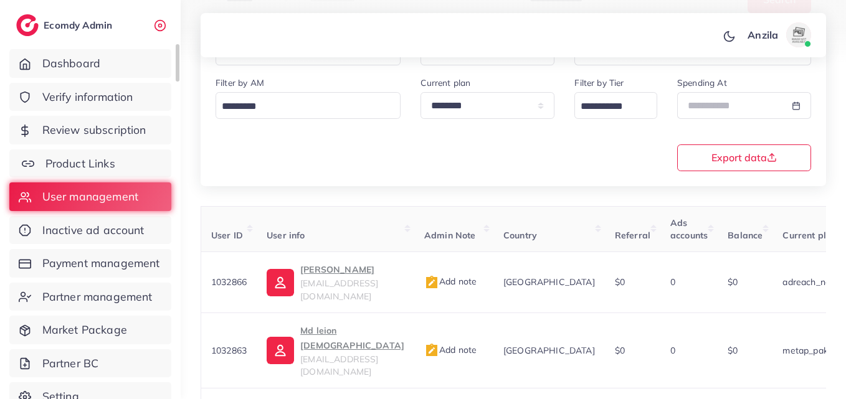
click at [132, 152] on link "Product Links" at bounding box center [90, 164] width 162 height 29
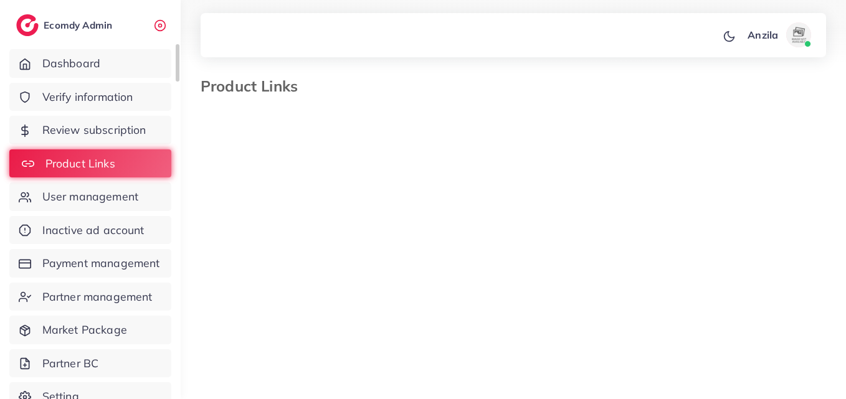
select select "*********"
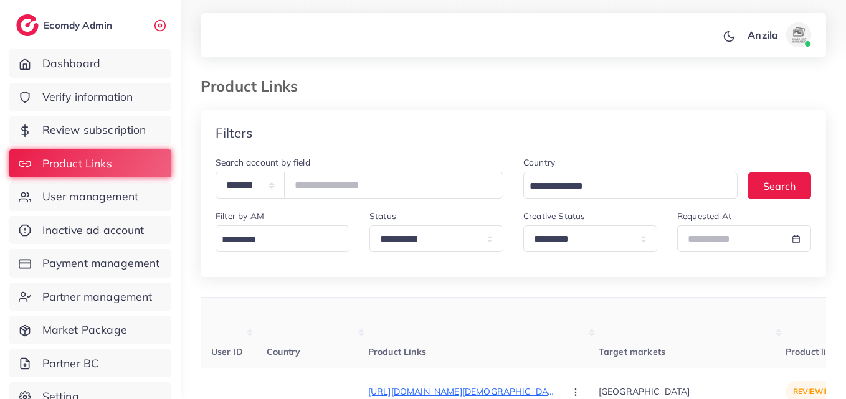
click at [564, 118] on div "Filters" at bounding box center [513, 132] width 625 height 45
click at [599, 316] on th "Target markets" at bounding box center [692, 333] width 187 height 71
click at [599, 321] on th "Target markets" at bounding box center [692, 333] width 187 height 71
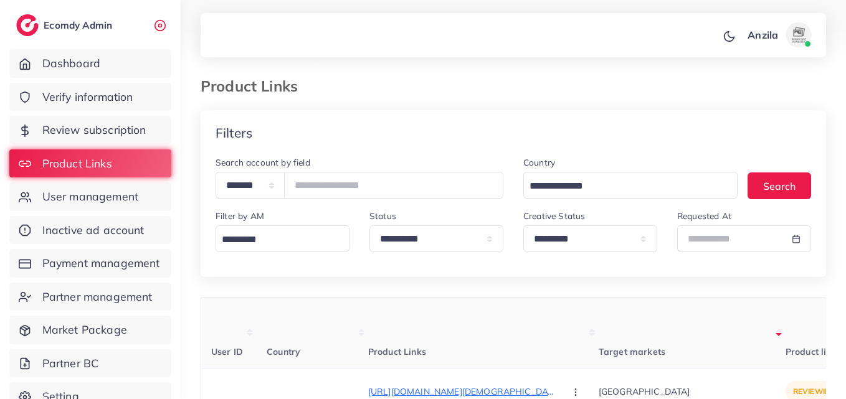
click at [605, 146] on div "Filters" at bounding box center [513, 132] width 625 height 45
click at [724, 121] on div "Filters" at bounding box center [513, 132] width 625 height 45
click at [591, 244] on select "**********" at bounding box center [590, 238] width 134 height 27
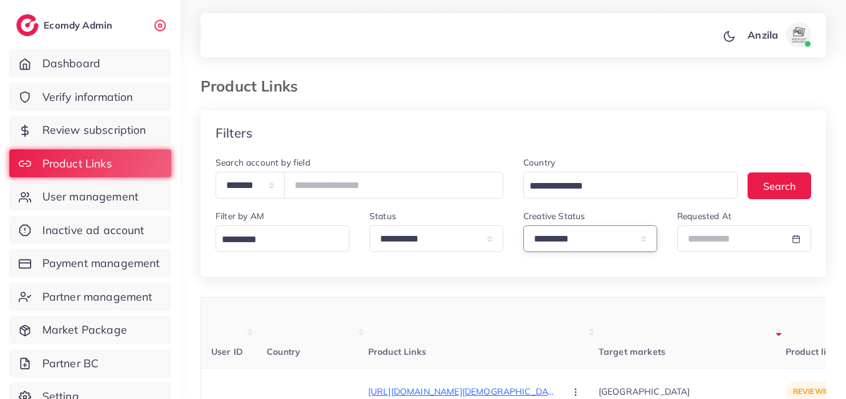
click at [586, 235] on select "**********" at bounding box center [590, 238] width 134 height 27
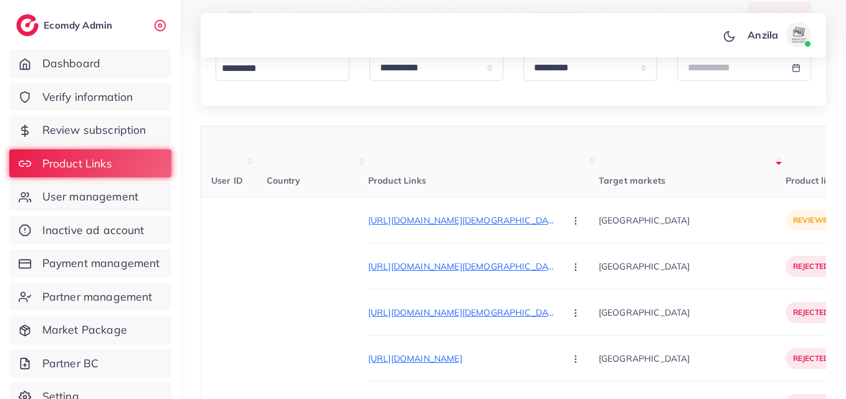
scroll to position [187, 0]
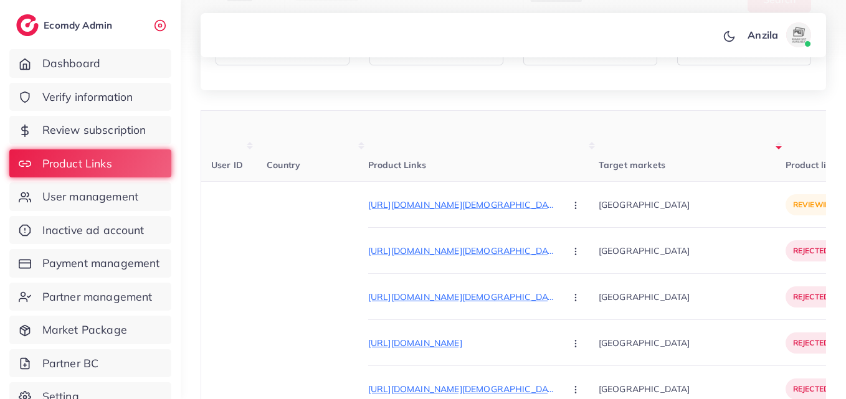
click at [448, 172] on th "Product Links" at bounding box center [483, 146] width 230 height 71
click at [450, 171] on th "Product Links" at bounding box center [483, 146] width 230 height 71
click at [599, 163] on span "Target markets" at bounding box center [632, 164] width 67 height 11
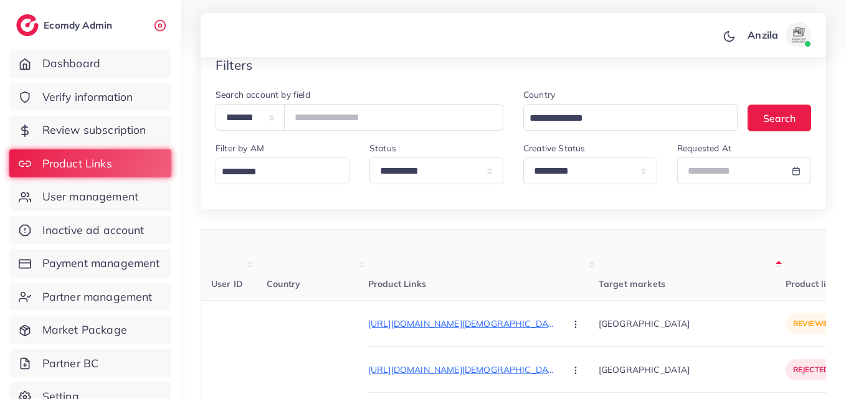
scroll to position [62, 0]
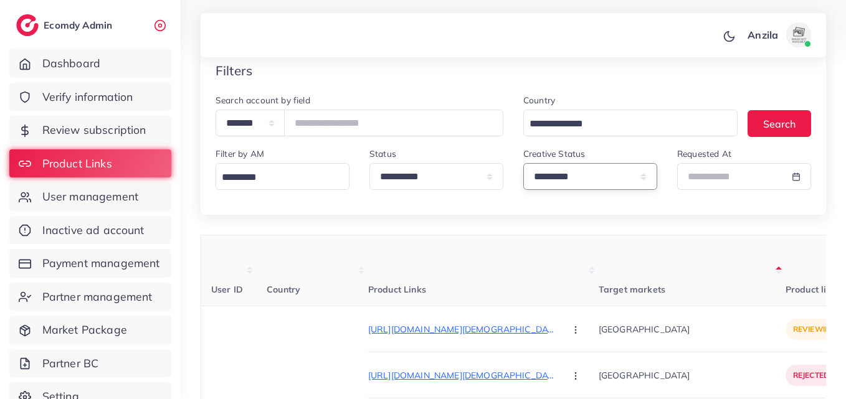
click at [543, 174] on select "**********" at bounding box center [590, 176] width 134 height 27
click at [548, 186] on select "**********" at bounding box center [590, 176] width 134 height 27
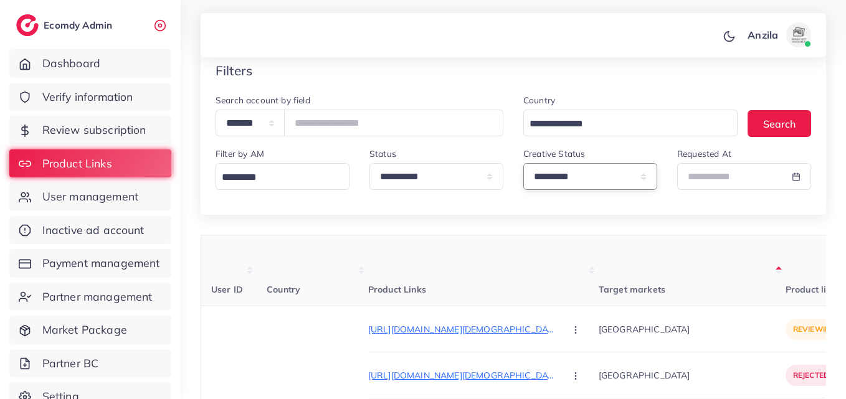
click at [548, 186] on select "**********" at bounding box center [590, 176] width 134 height 27
click at [549, 187] on select "**********" at bounding box center [590, 176] width 134 height 27
click at [523, 163] on select "**********" at bounding box center [590, 176] width 134 height 27
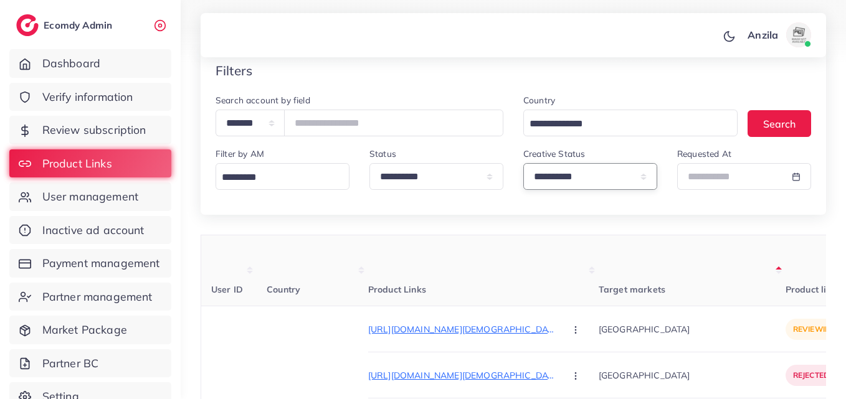
click at [565, 184] on select "**********" at bounding box center [590, 176] width 134 height 27
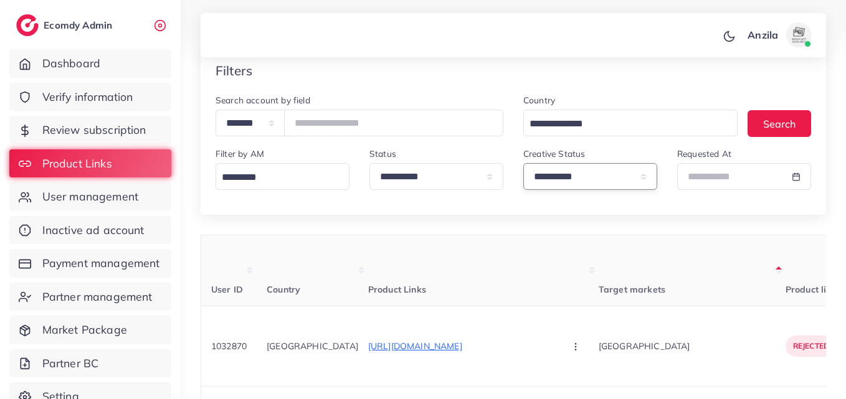
select select "*********"
click at [523, 163] on select "**********" at bounding box center [590, 176] width 134 height 27
drag, startPoint x: 567, startPoint y: 189, endPoint x: 576, endPoint y: 252, distance: 63.5
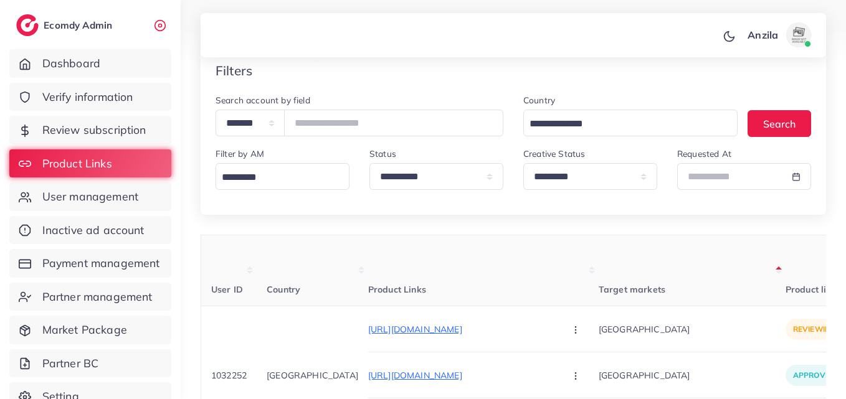
click at [475, 242] on th "Product Links" at bounding box center [483, 270] width 230 height 71
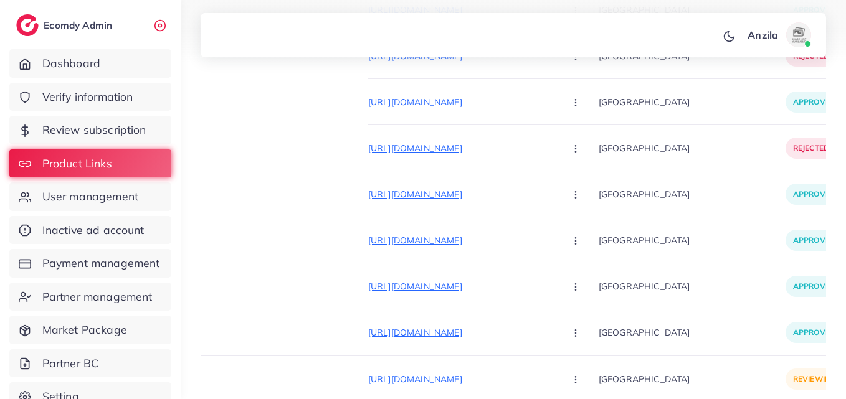
scroll to position [3488, 0]
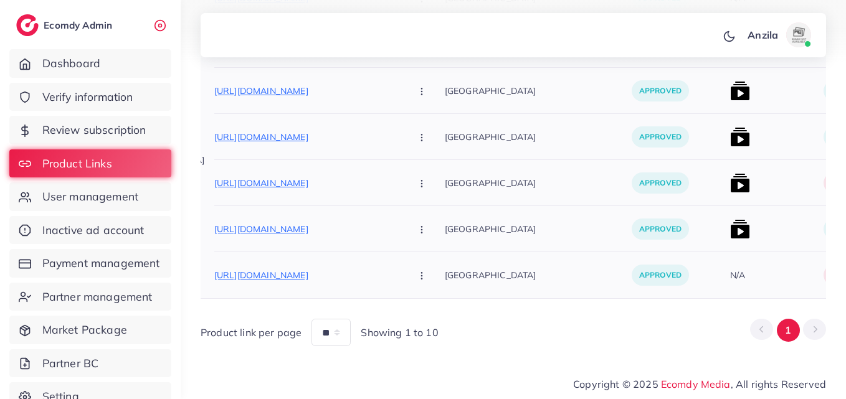
click at [481, 288] on div "[GEOGRAPHIC_DATA]" at bounding box center [538, 275] width 187 height 46
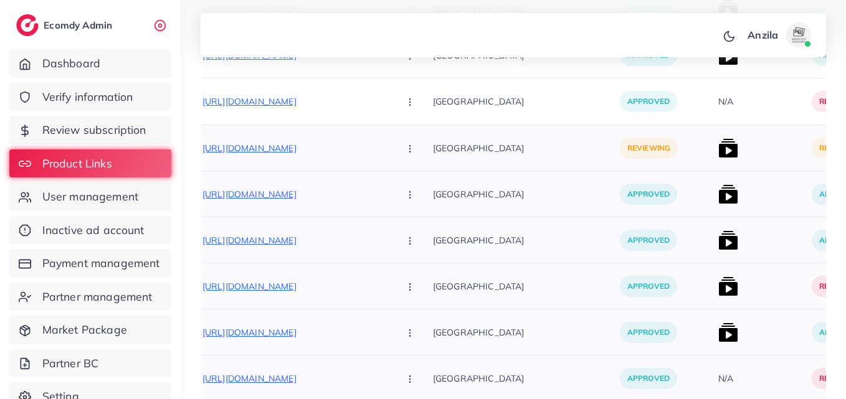
scroll to position [3363, 0]
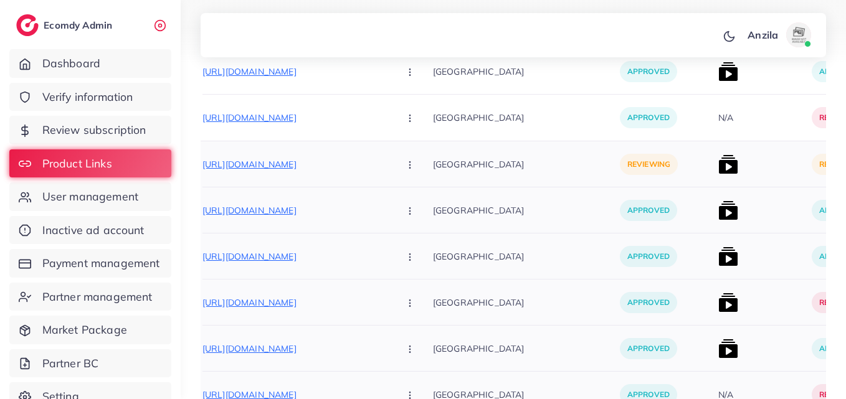
click at [570, 193] on div "[GEOGRAPHIC_DATA]" at bounding box center [526, 211] width 187 height 46
click at [713, 179] on div at bounding box center [759, 164] width 93 height 46
click at [573, 211] on p "[GEOGRAPHIC_DATA]" at bounding box center [526, 210] width 187 height 28
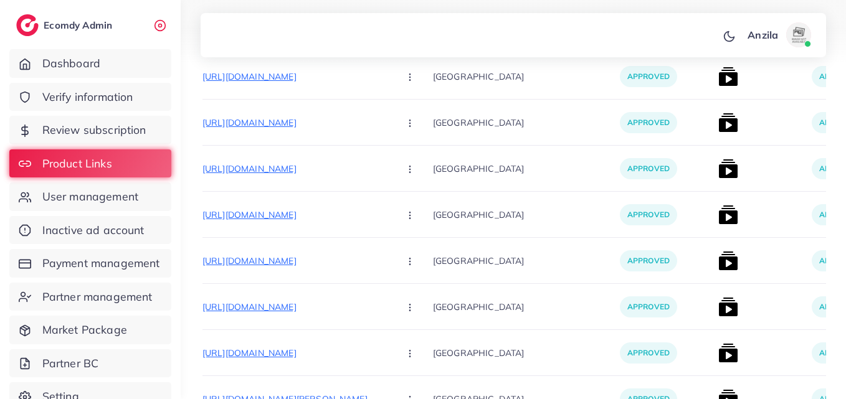
scroll to position [0, 0]
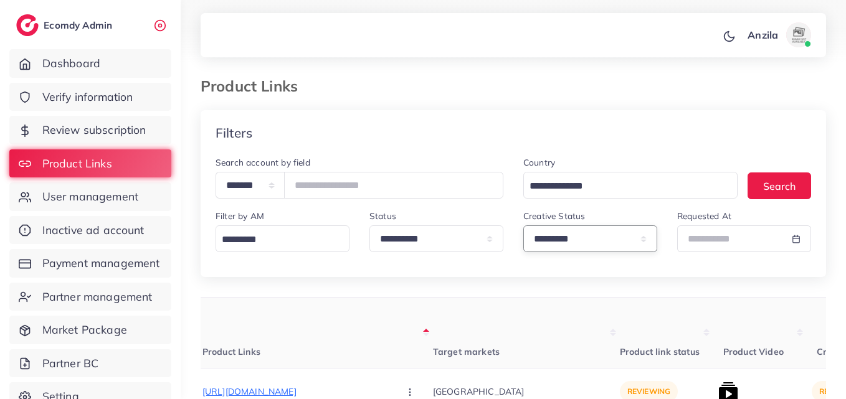
click at [589, 227] on select "**********" at bounding box center [590, 238] width 134 height 27
click at [523, 225] on select "**********" at bounding box center [590, 238] width 134 height 27
click at [565, 261] on div "**********" at bounding box center [590, 236] width 154 height 54
click at [574, 227] on select "**********" at bounding box center [590, 238] width 134 height 27
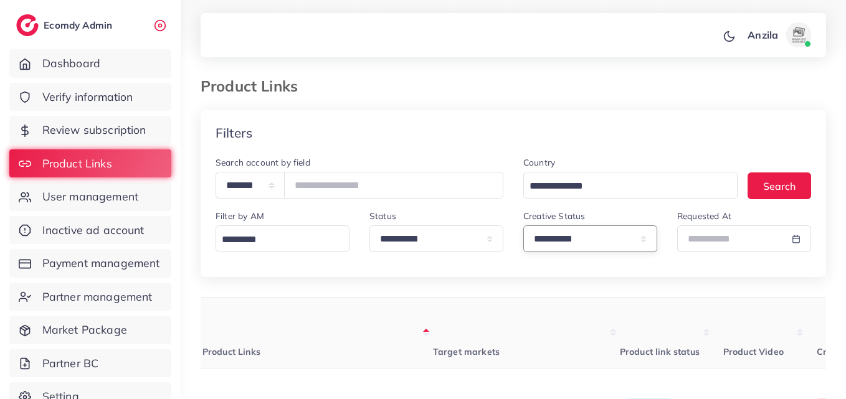
select select "*********"
click at [523, 225] on select "**********" at bounding box center [590, 238] width 134 height 27
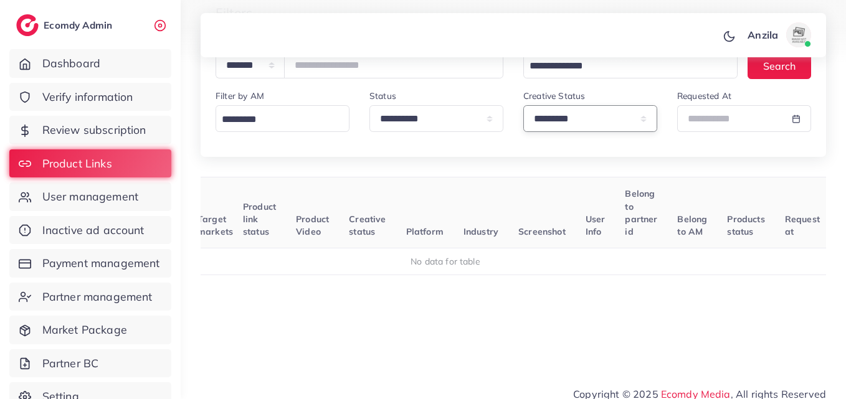
scroll to position [131, 0]
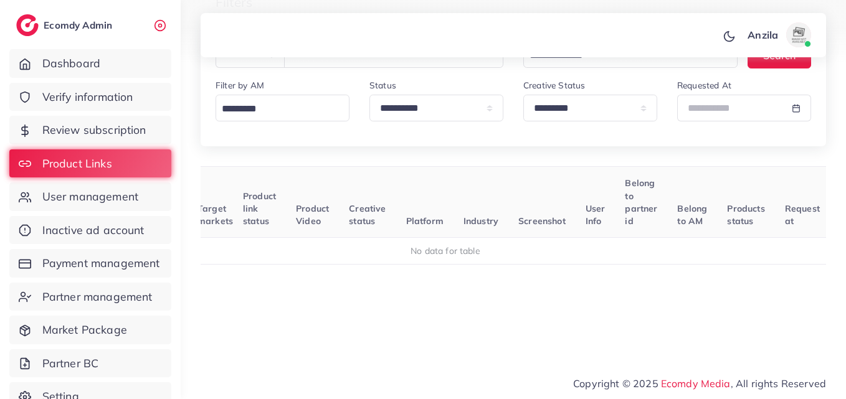
click at [364, 202] on th "Creative status" at bounding box center [367, 202] width 57 height 71
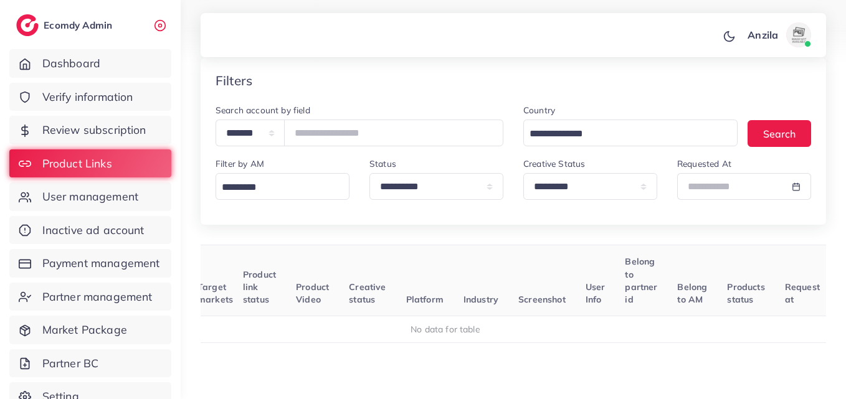
scroll to position [6, 0]
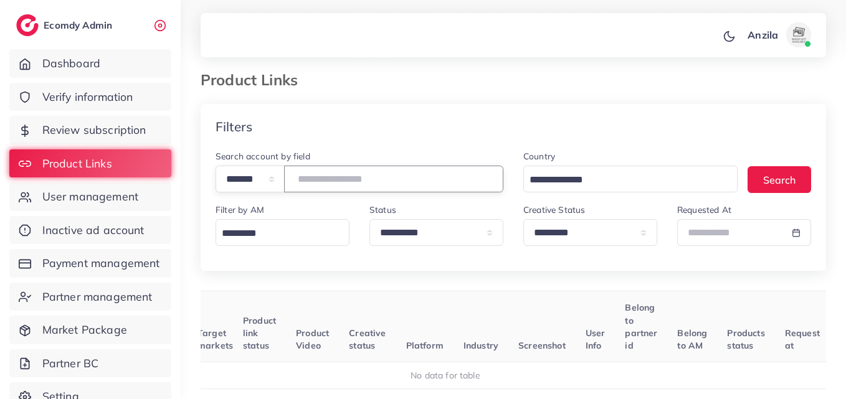
click at [341, 186] on input "number" at bounding box center [393, 179] width 219 height 27
paste input "*******"
type input "*******"
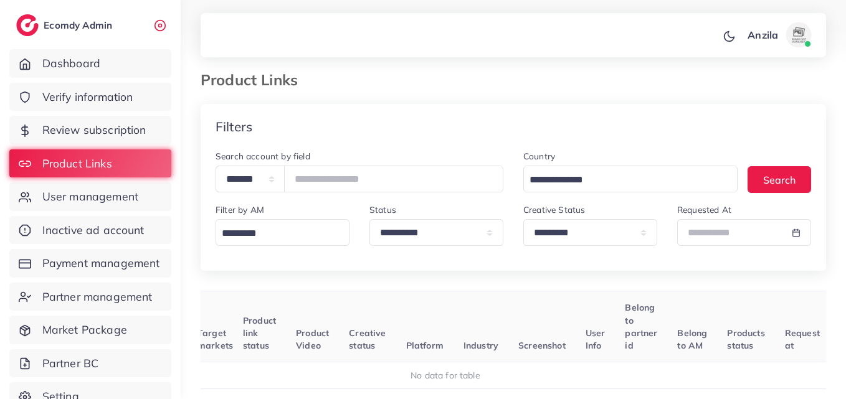
click at [384, 107] on div "Filters" at bounding box center [513, 126] width 625 height 45
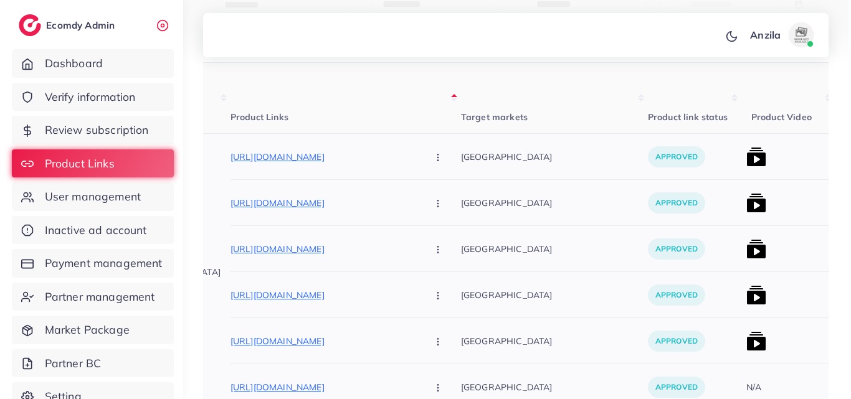
scroll to position [227, 0]
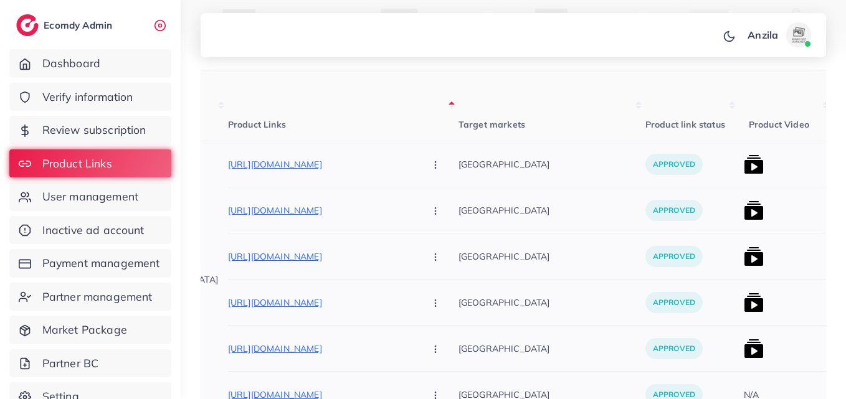
click at [744, 164] on img at bounding box center [754, 164] width 20 height 20
click at [744, 167] on img at bounding box center [754, 164] width 20 height 20
click at [744, 163] on img at bounding box center [754, 164] width 20 height 20
click at [744, 165] on img at bounding box center [754, 164] width 20 height 20
click at [739, 166] on div at bounding box center [785, 164] width 93 height 46
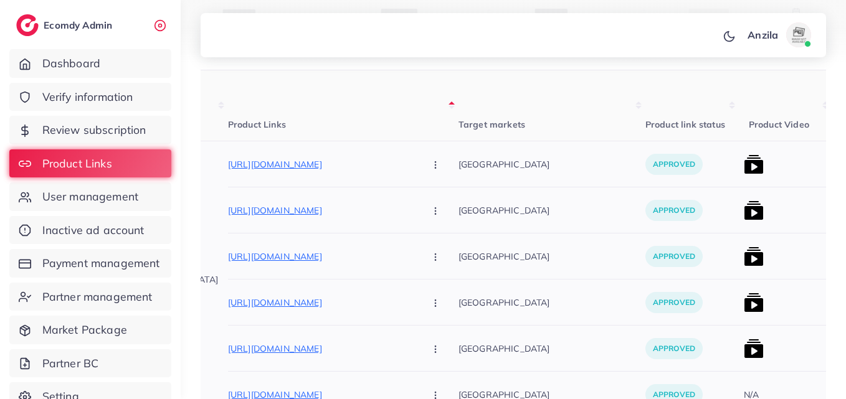
click at [739, 166] on div at bounding box center [785, 164] width 93 height 46
click at [744, 166] on img at bounding box center [754, 164] width 20 height 20
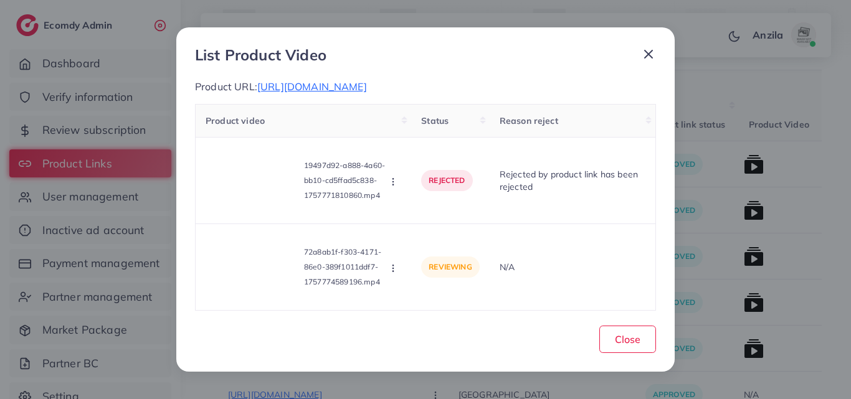
click at [756, 227] on div "List Product Video Product URL: [URL][DOMAIN_NAME] Product video Status Reason …" at bounding box center [425, 199] width 851 height 399
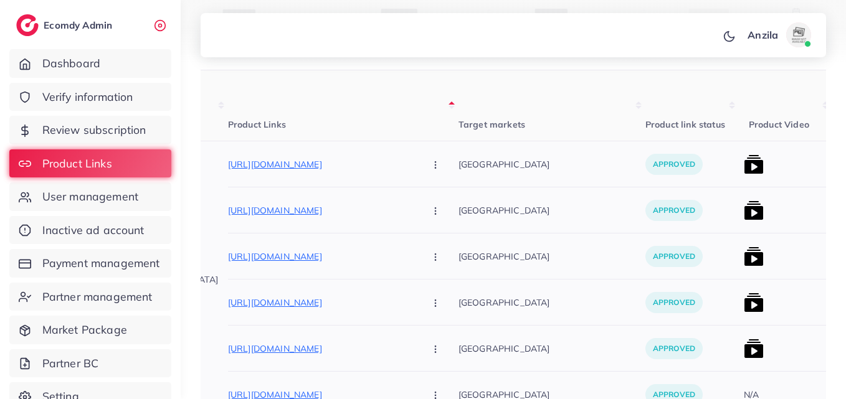
click at [744, 168] on img at bounding box center [754, 164] width 20 height 20
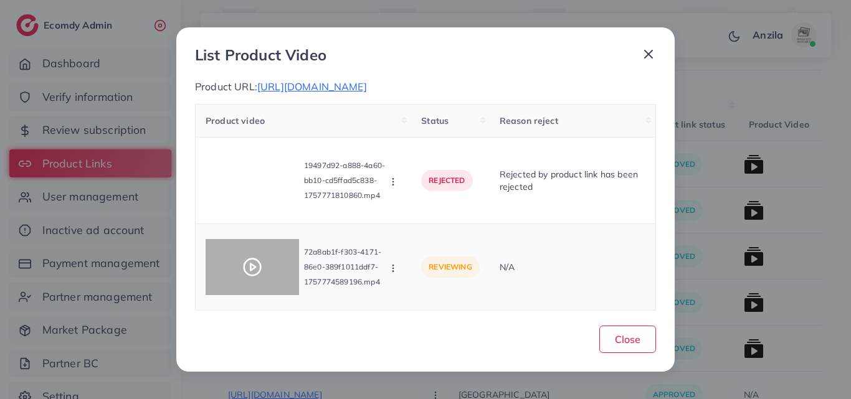
click at [244, 250] on div at bounding box center [252, 267] width 93 height 56
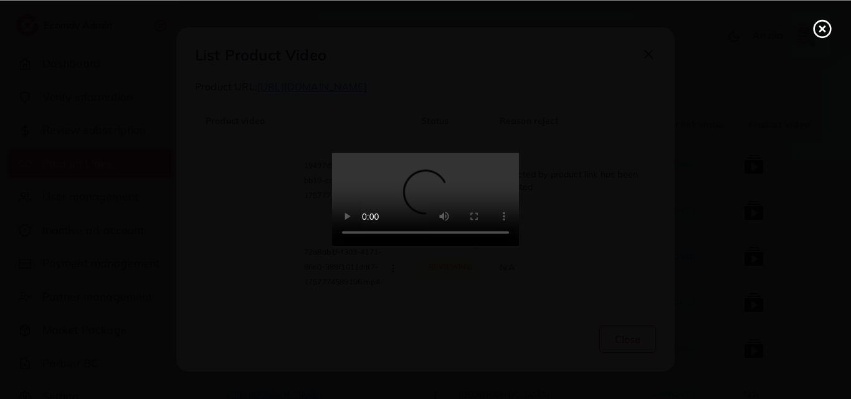
click at [519, 247] on video at bounding box center [425, 199] width 187 height 93
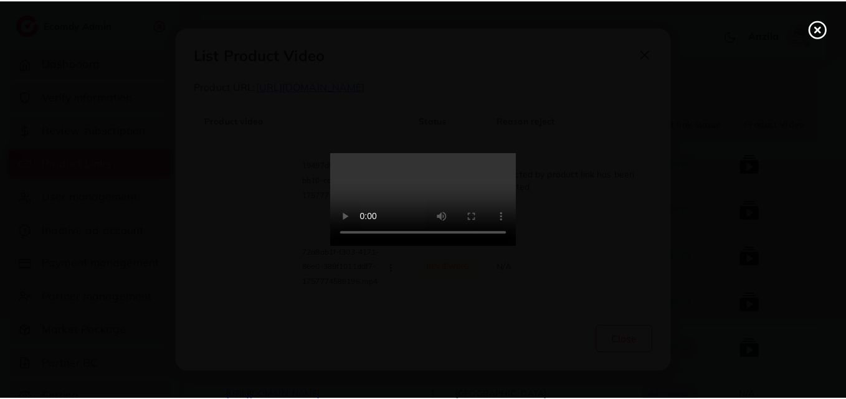
scroll to position [0, 0]
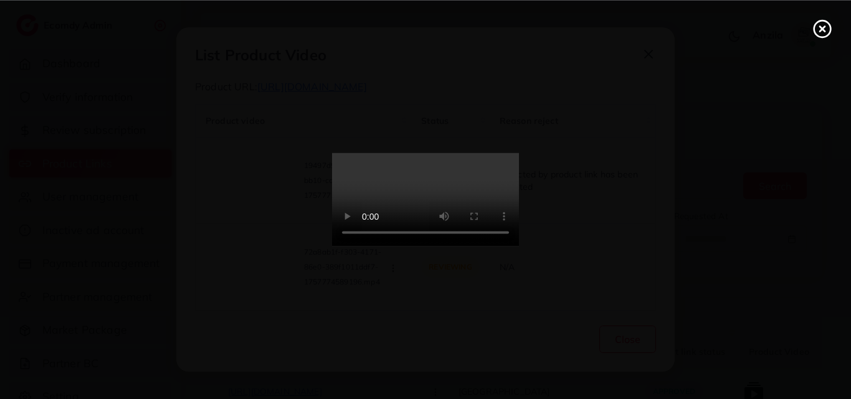
click at [825, 40] on div at bounding box center [425, 199] width 851 height 399
click at [820, 30] on line at bounding box center [822, 28] width 5 height 5
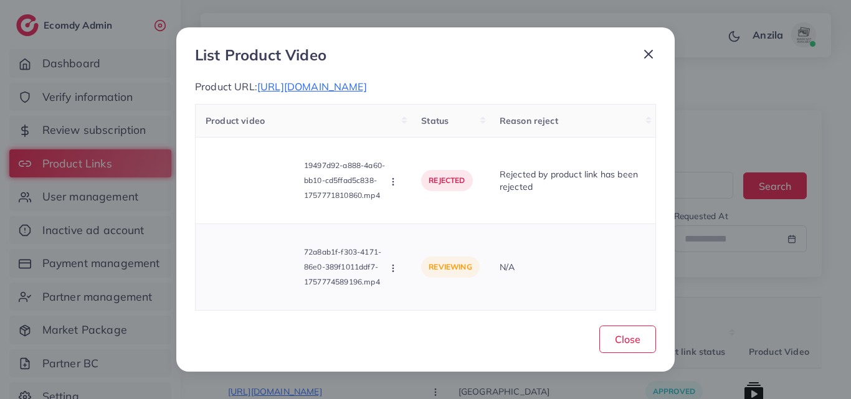
click at [398, 263] on icon "button" at bounding box center [393, 268] width 10 height 10
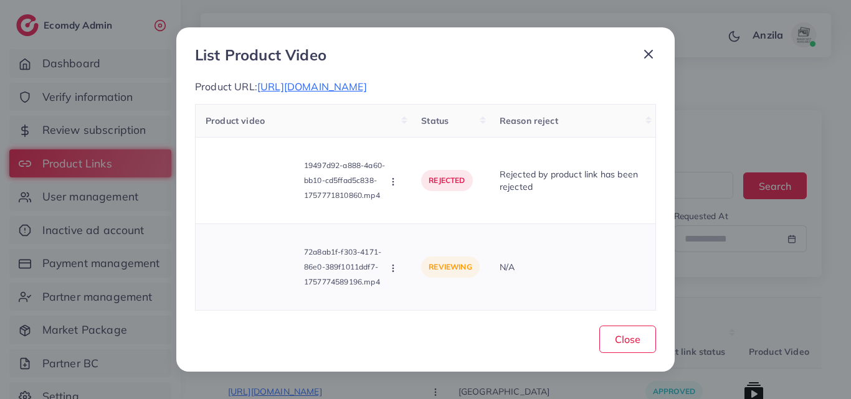
click at [398, 263] on icon "button" at bounding box center [393, 268] width 10 height 10
click at [415, 204] on span "Approve" at bounding box center [435, 210] width 41 height 12
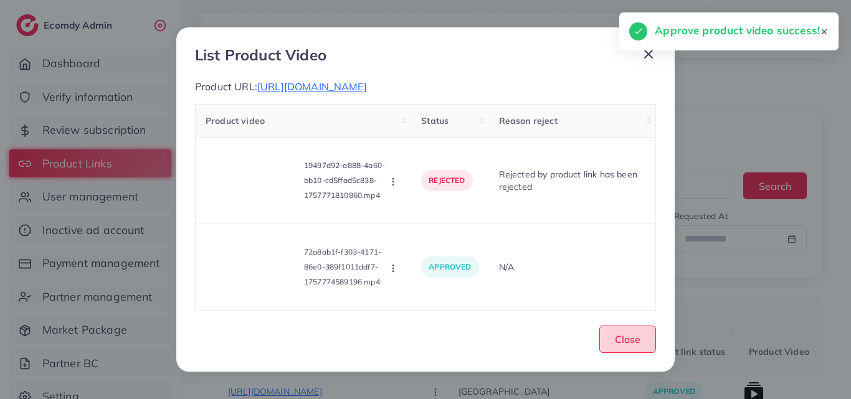
click at [632, 341] on span "Close" at bounding box center [628, 339] width 26 height 12
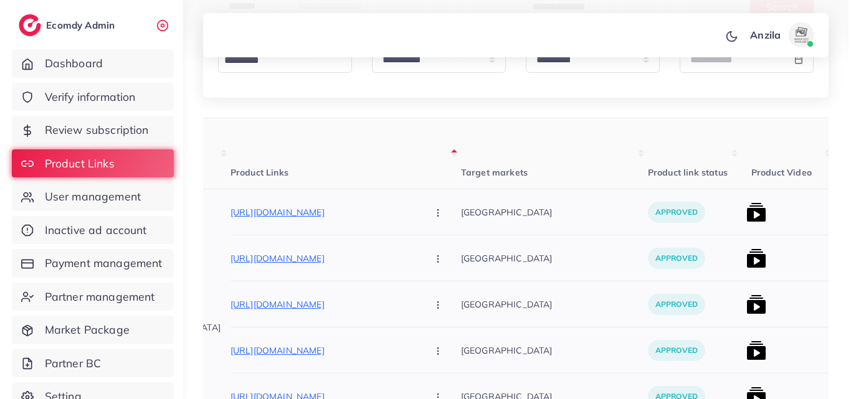
scroll to position [187, 0]
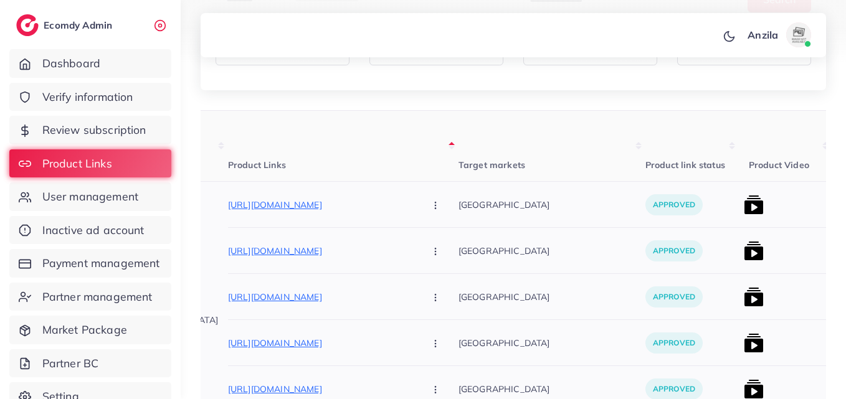
click at [744, 293] on img at bounding box center [754, 297] width 20 height 20
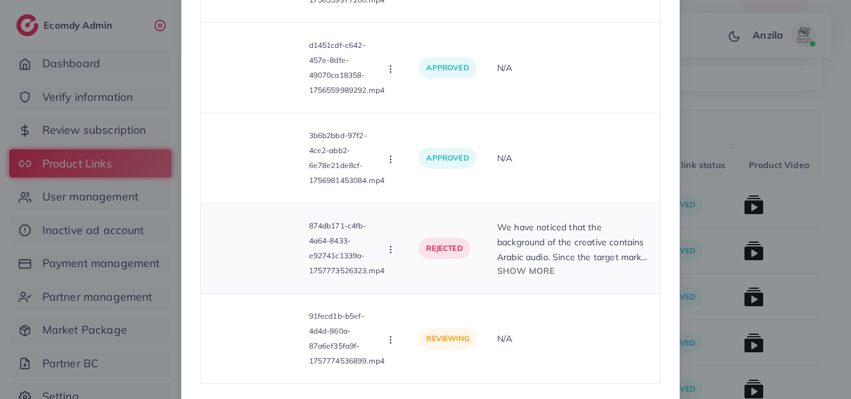
scroll to position [373, 0]
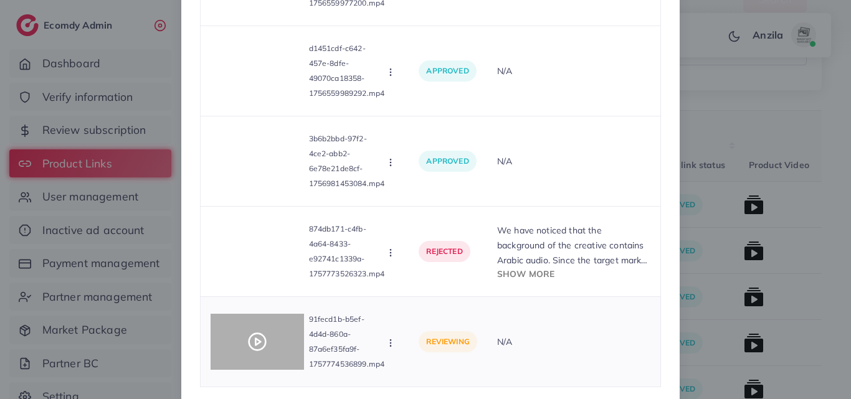
click at [259, 330] on div at bounding box center [257, 342] width 93 height 56
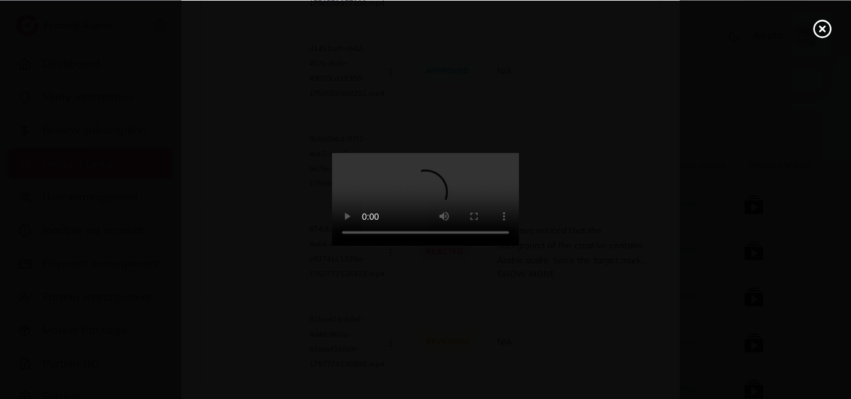
click at [488, 247] on video at bounding box center [425, 199] width 187 height 93
drag, startPoint x: 488, startPoint y: 287, endPoint x: 495, endPoint y: 290, distance: 8.1
click at [488, 247] on video at bounding box center [425, 199] width 187 height 93
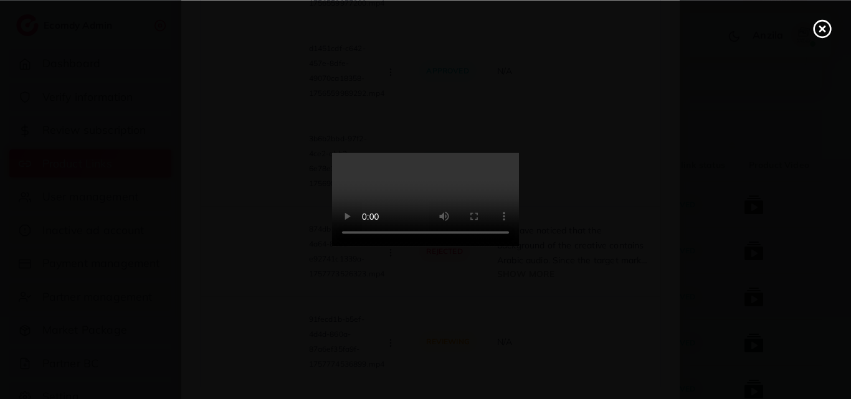
click at [488, 247] on video at bounding box center [425, 199] width 187 height 93
click at [475, 247] on video at bounding box center [425, 199] width 187 height 93
drag, startPoint x: 475, startPoint y: 267, endPoint x: 475, endPoint y: 320, distance: 53.6
click at [475, 247] on video at bounding box center [425, 199] width 187 height 93
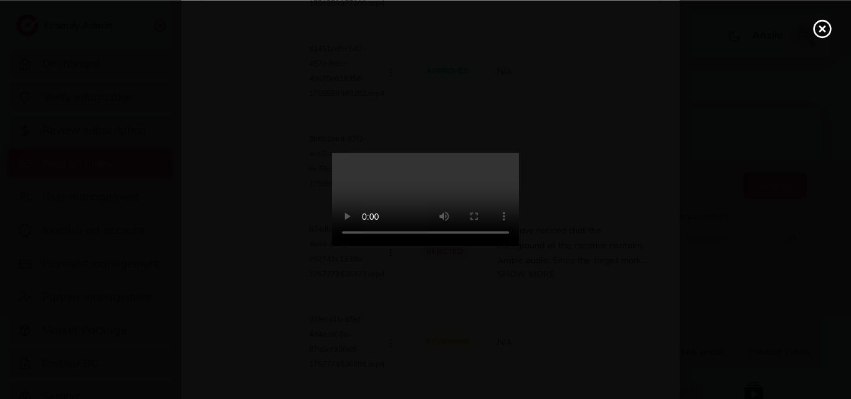
scroll to position [356, 0]
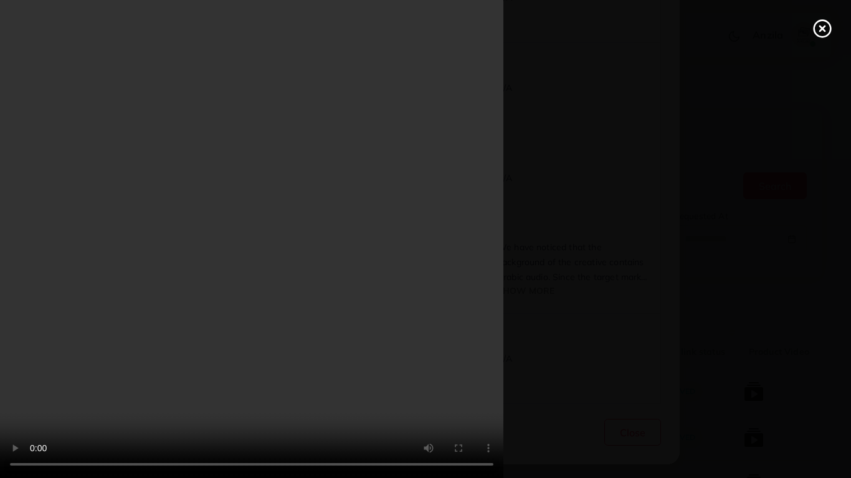
click at [797, 391] on div at bounding box center [425, 239] width 851 height 478
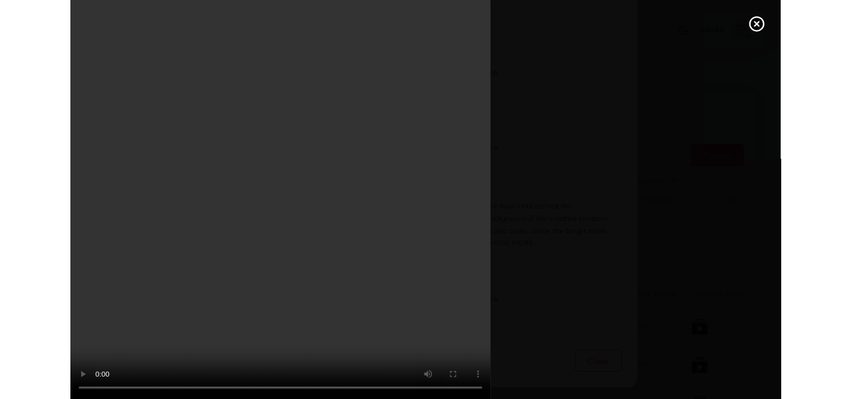
scroll to position [373, 0]
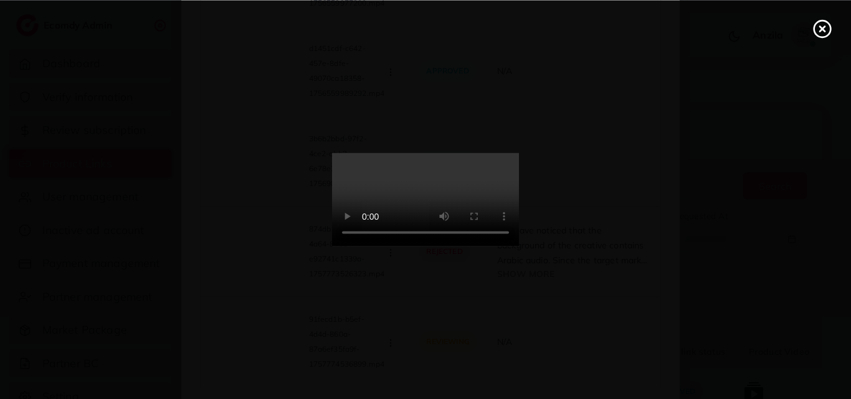
click at [819, 33] on icon at bounding box center [822, 29] width 20 height 20
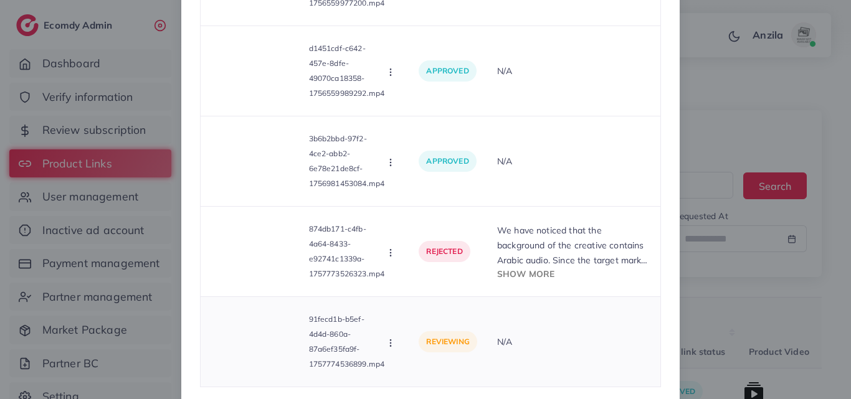
click at [397, 333] on div "91fecd1b-b5ef-4d4d-860a-87a6ef35fa9f-1757774536899.mp4 Approve Reject" at bounding box center [305, 342] width 189 height 70
click at [394, 338] on icon "button" at bounding box center [391, 343] width 10 height 10
click at [412, 286] on span "Approve" at bounding box center [432, 284] width 41 height 12
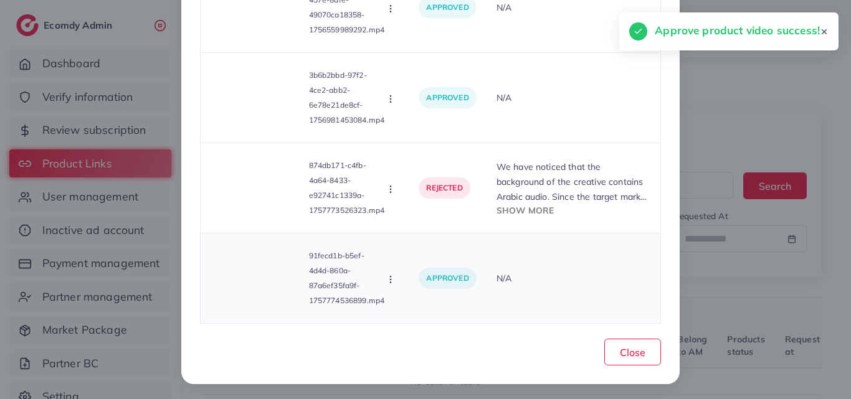
click at [568, 249] on td "N/A" at bounding box center [574, 279] width 174 height 90
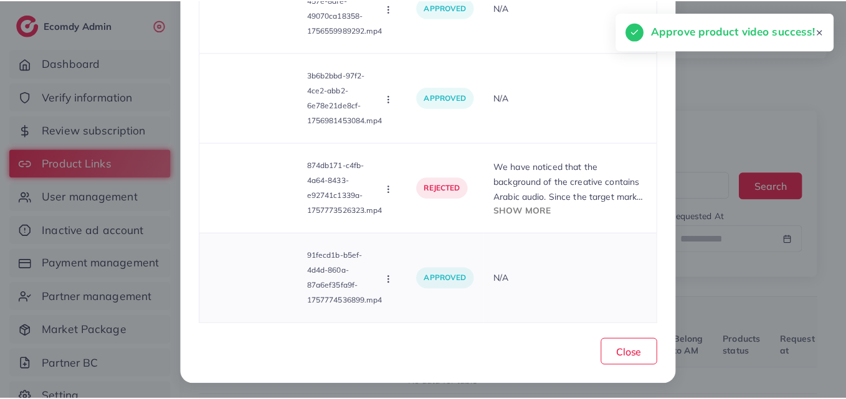
scroll to position [435, 0]
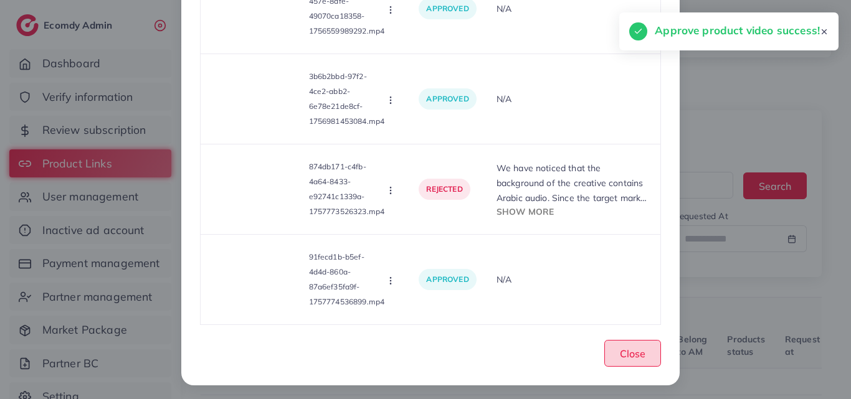
click at [620, 348] on span "Close" at bounding box center [633, 354] width 26 height 12
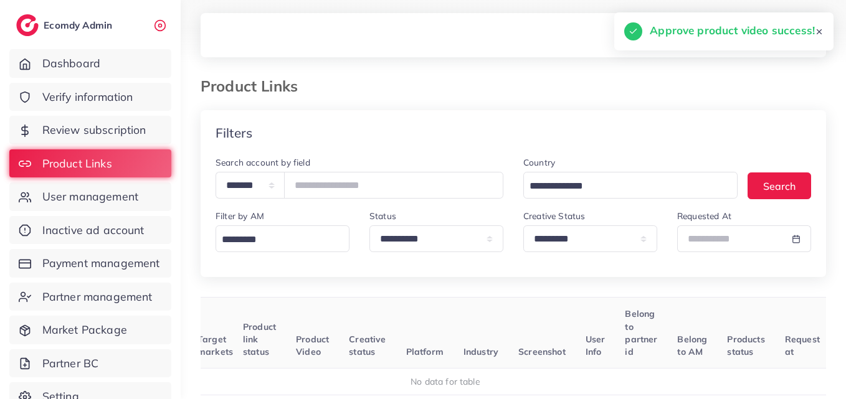
scroll to position [0, 135]
